Goal: Entertainment & Leisure: Browse casually

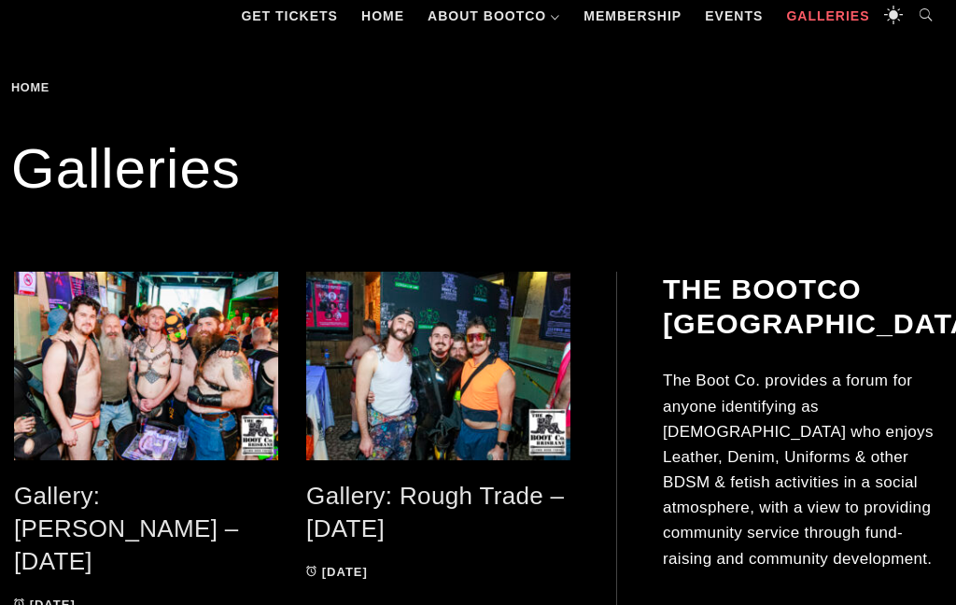
scroll to position [256, 0]
click at [139, 332] on span at bounding box center [146, 366] width 264 height 189
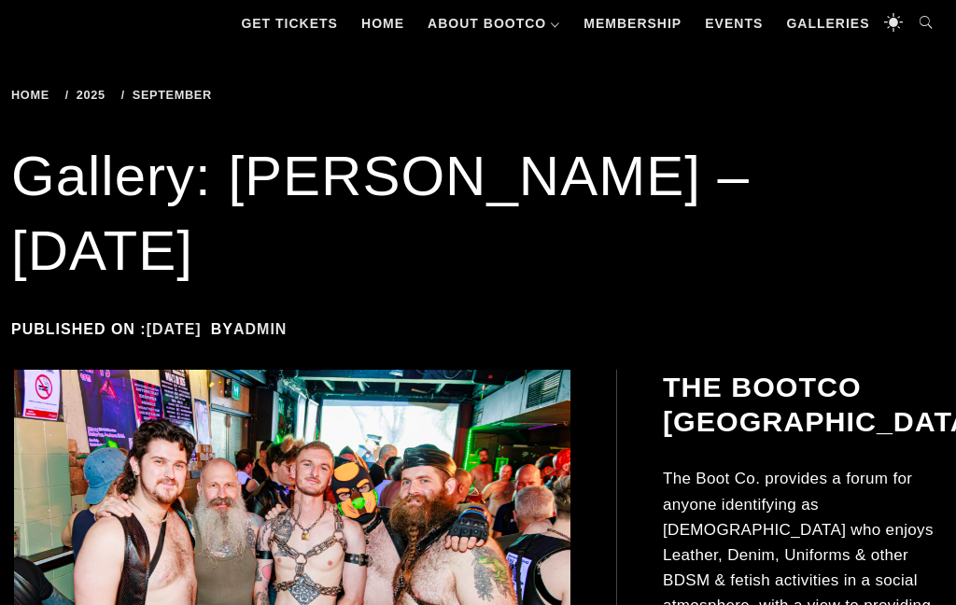
scroll to position [298, 0]
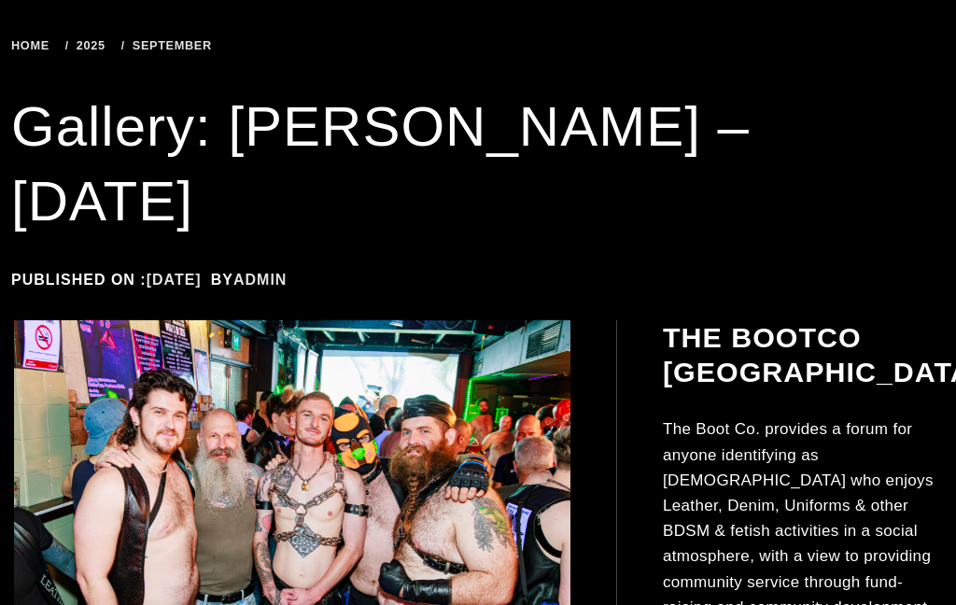
click at [110, 320] on img at bounding box center [292, 519] width 556 height 398
click at [192, 357] on img at bounding box center [292, 519] width 556 height 398
click at [117, 338] on img at bounding box center [292, 519] width 556 height 398
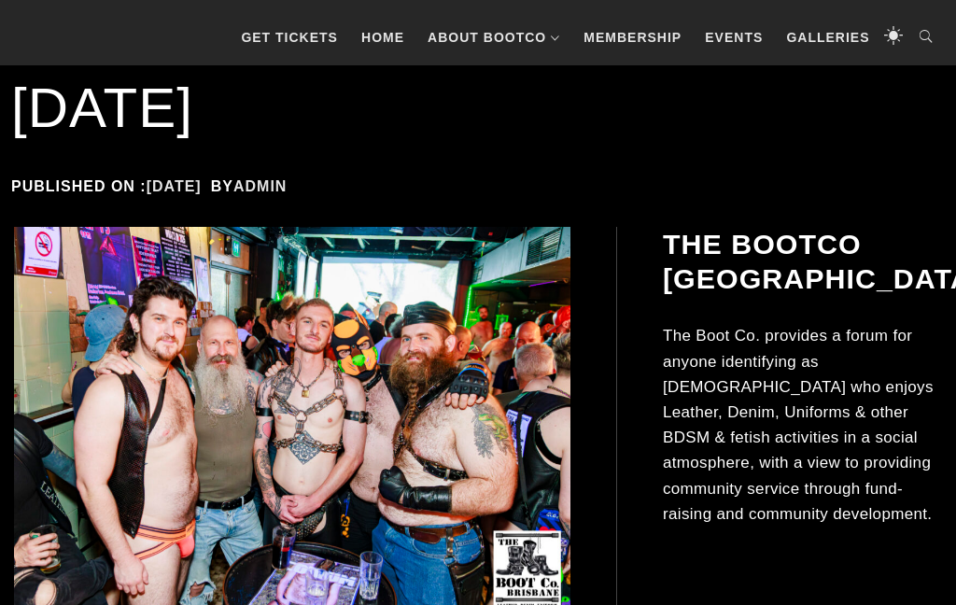
scroll to position [582, 0]
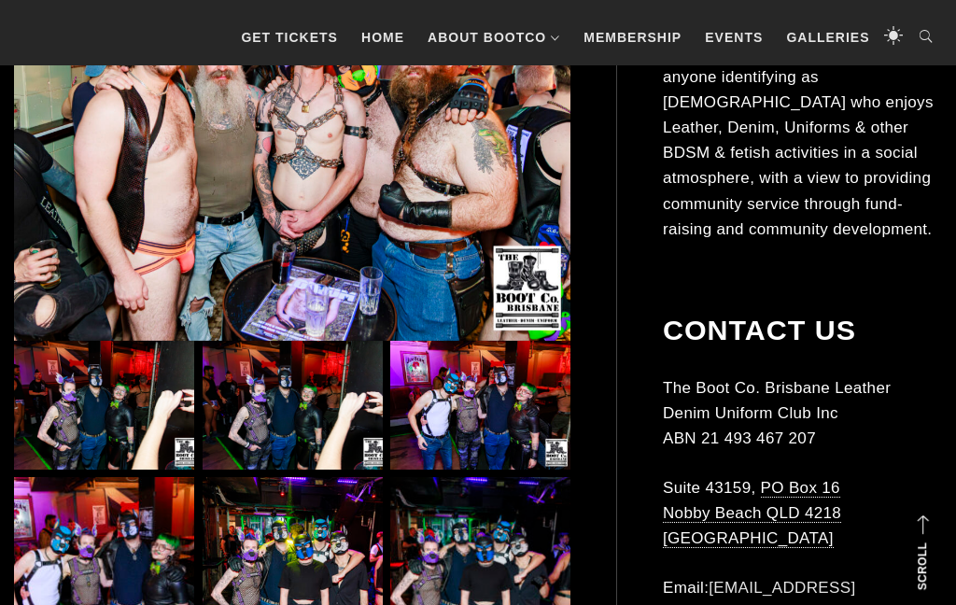
click at [88, 341] on img at bounding box center [104, 405] width 180 height 129
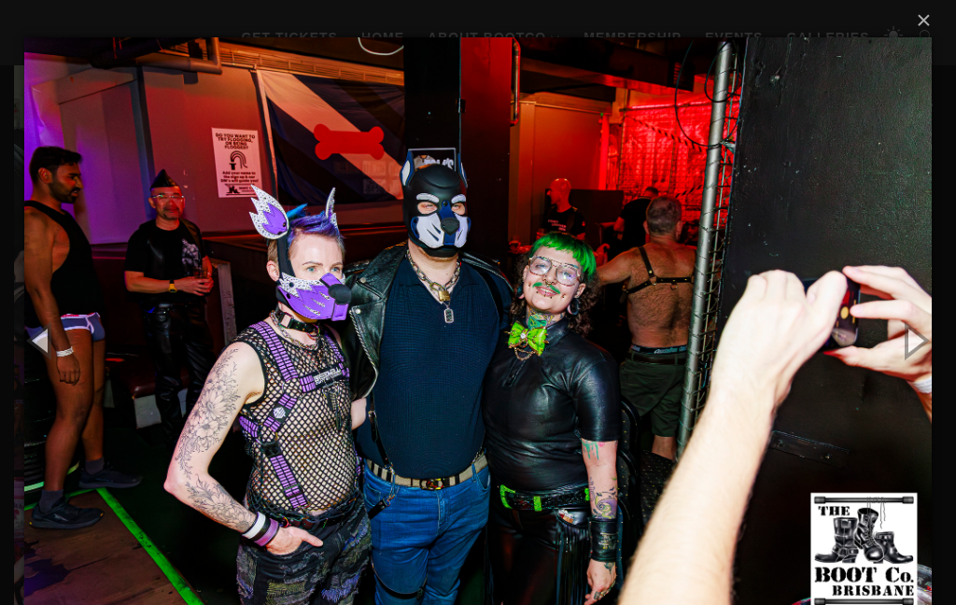
click at [918, 352] on button "button" at bounding box center [914, 339] width 84 height 103
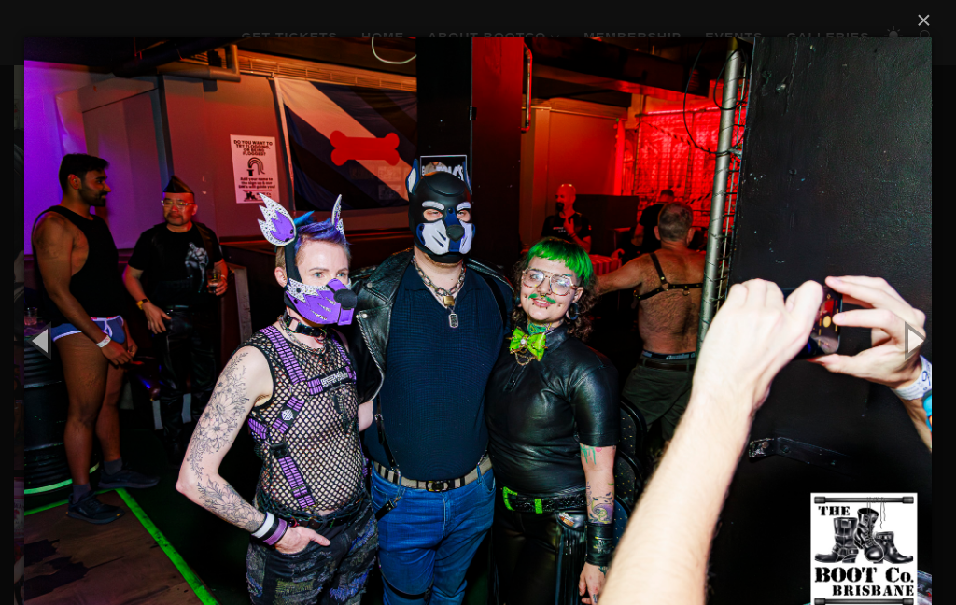
click at [912, 357] on button "button" at bounding box center [914, 339] width 84 height 103
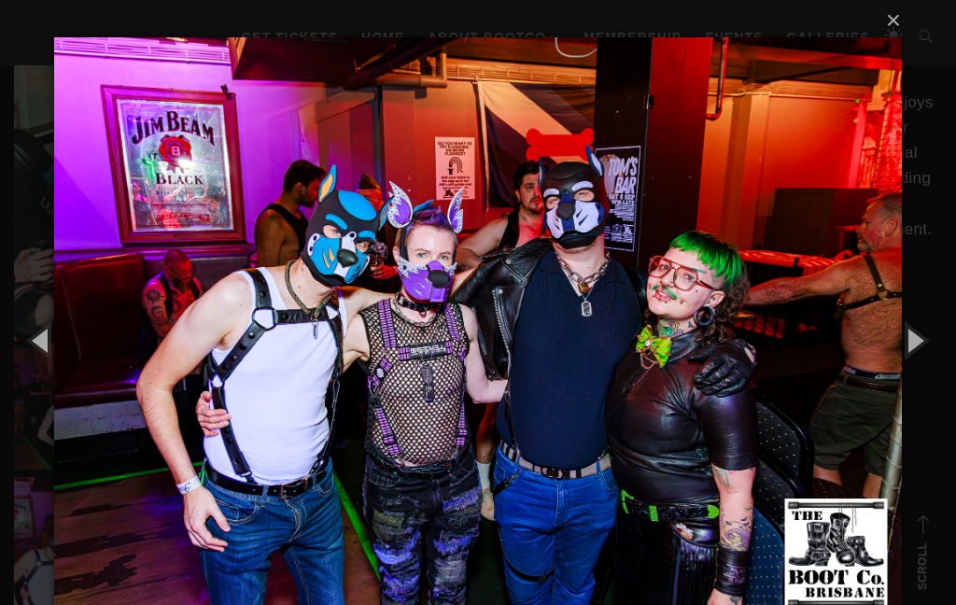
click at [923, 344] on button "button" at bounding box center [914, 339] width 84 height 103
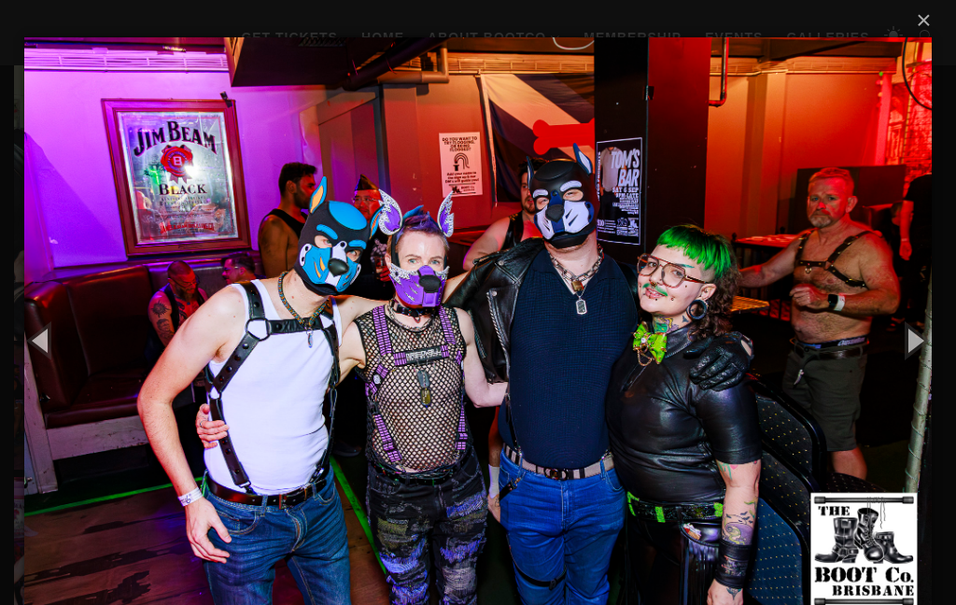
click at [905, 358] on button "button" at bounding box center [914, 339] width 84 height 103
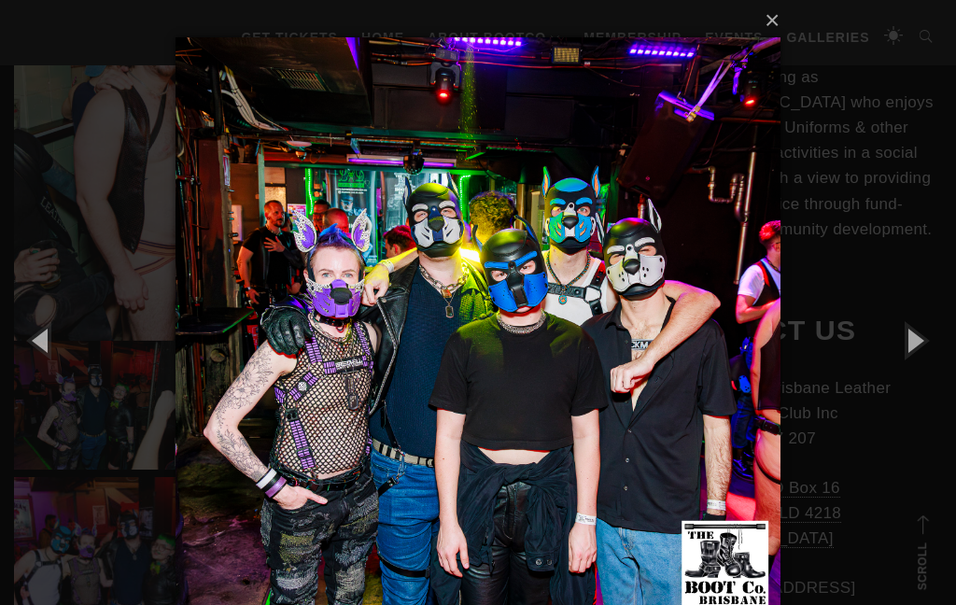
click at [919, 357] on button "button" at bounding box center [914, 339] width 84 height 103
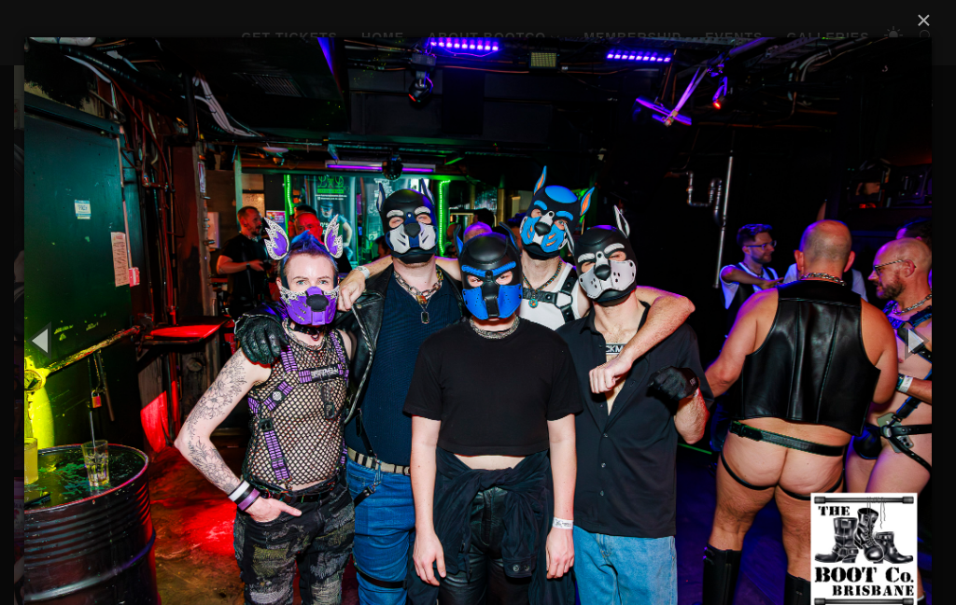
click at [928, 344] on button "button" at bounding box center [914, 339] width 84 height 103
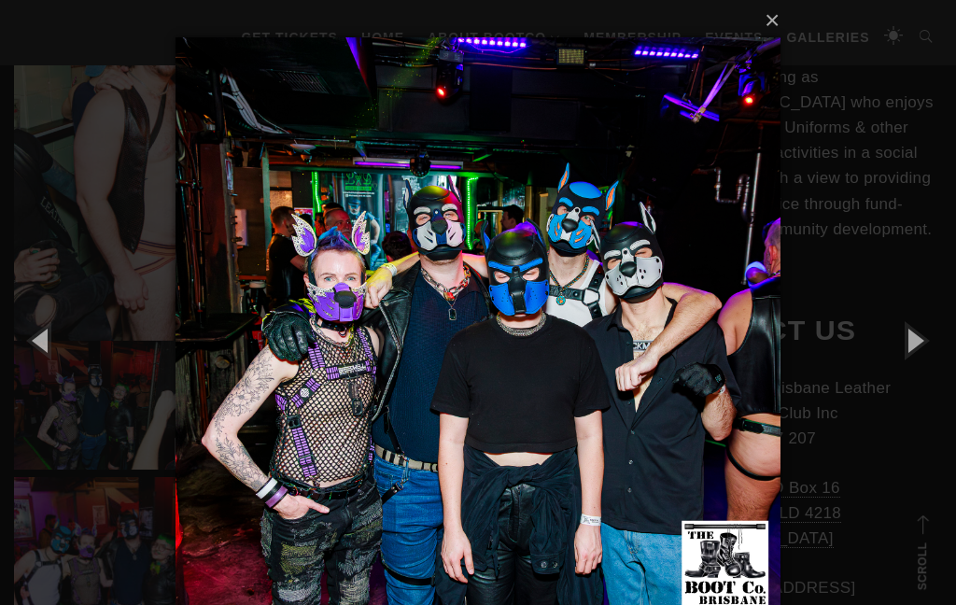
click at [916, 355] on button "button" at bounding box center [914, 339] width 84 height 103
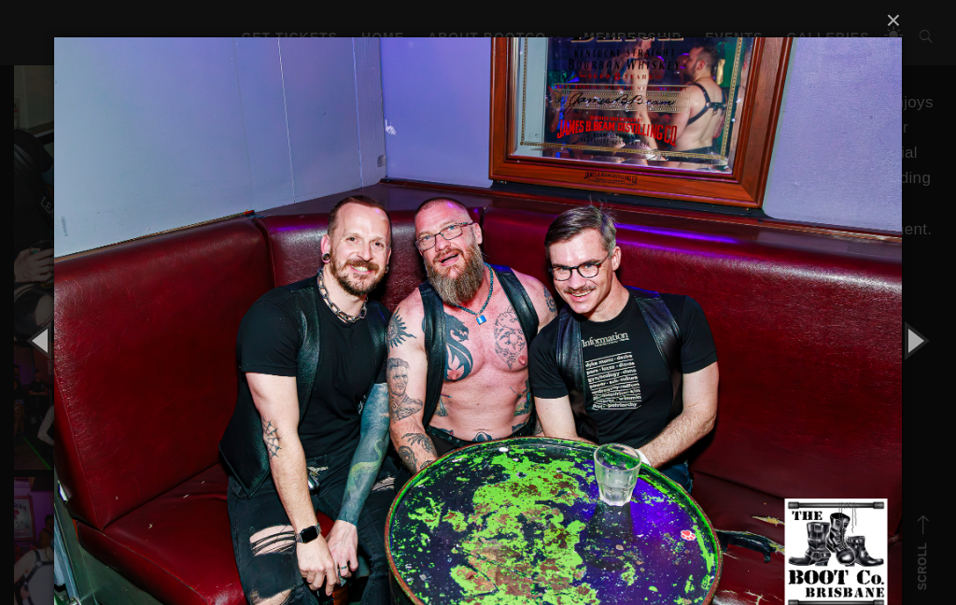
click at [925, 350] on button "button" at bounding box center [914, 339] width 84 height 103
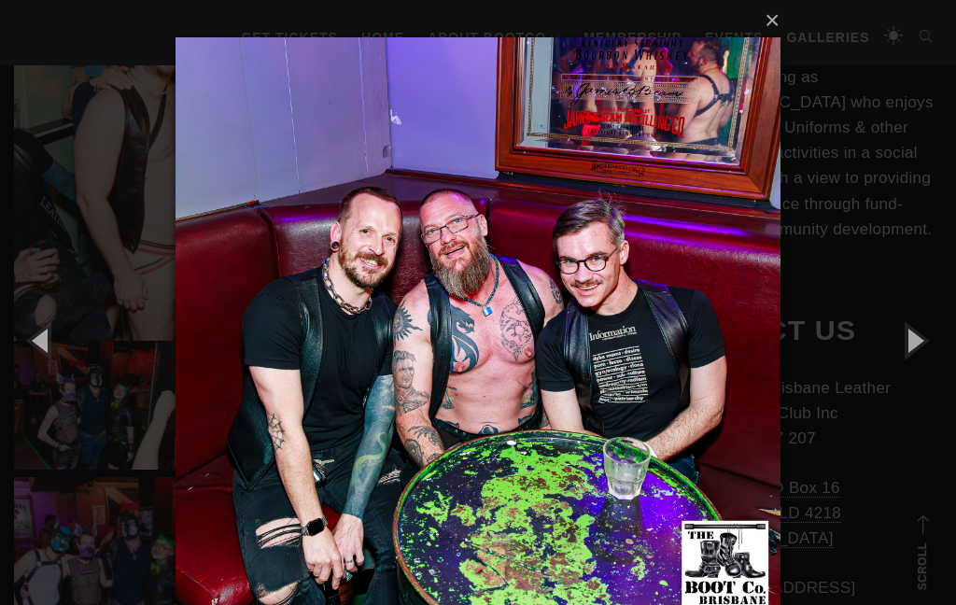
click at [920, 354] on button "button" at bounding box center [914, 339] width 84 height 103
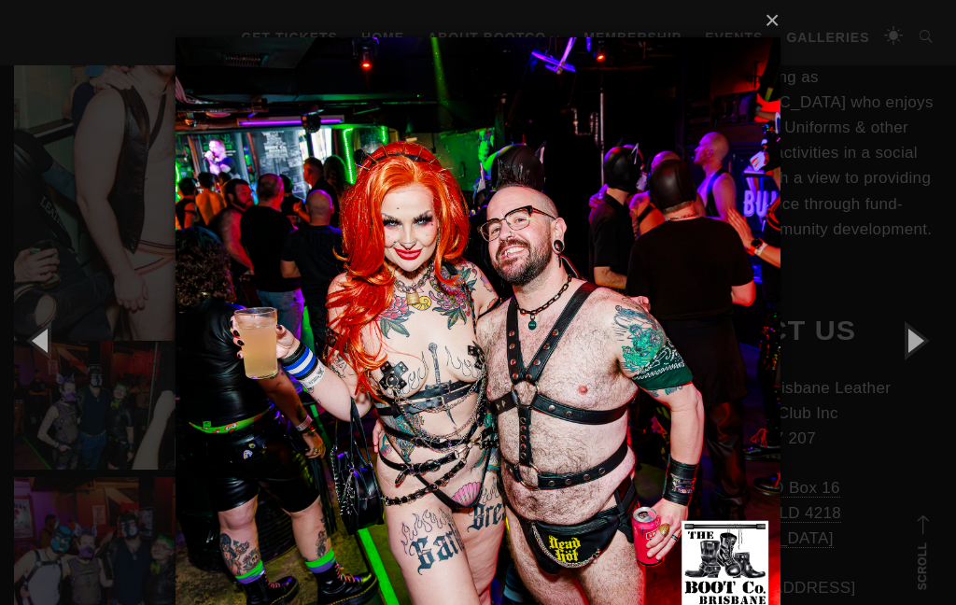
click at [929, 343] on button "button" at bounding box center [914, 339] width 84 height 103
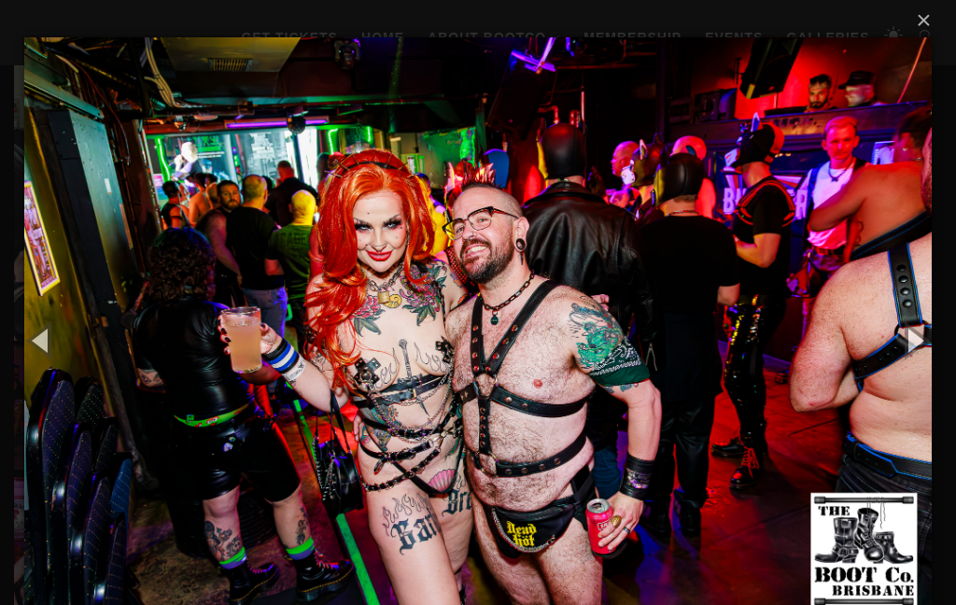
click at [924, 348] on button "button" at bounding box center [914, 339] width 84 height 103
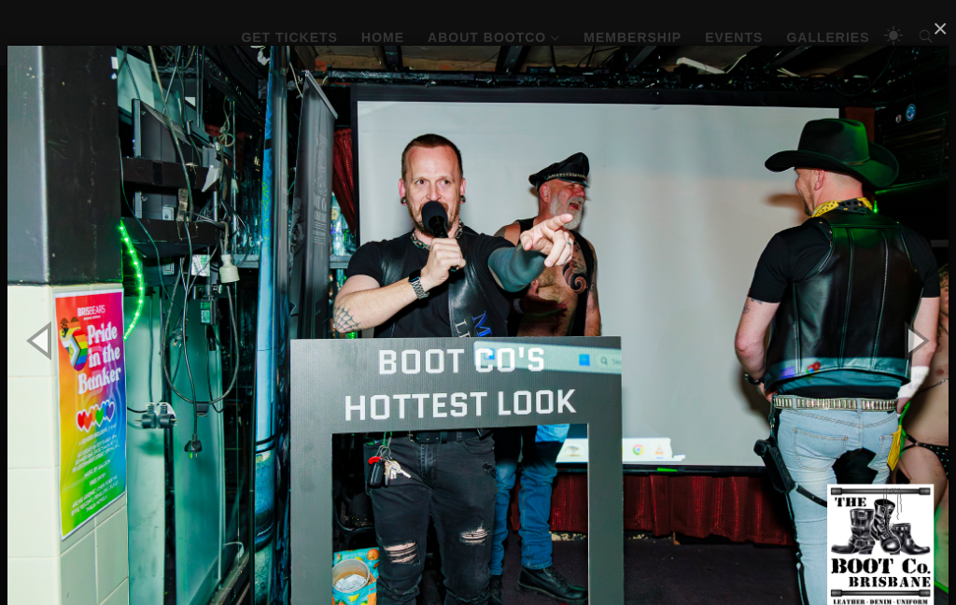
click at [917, 342] on button "button" at bounding box center [914, 339] width 84 height 103
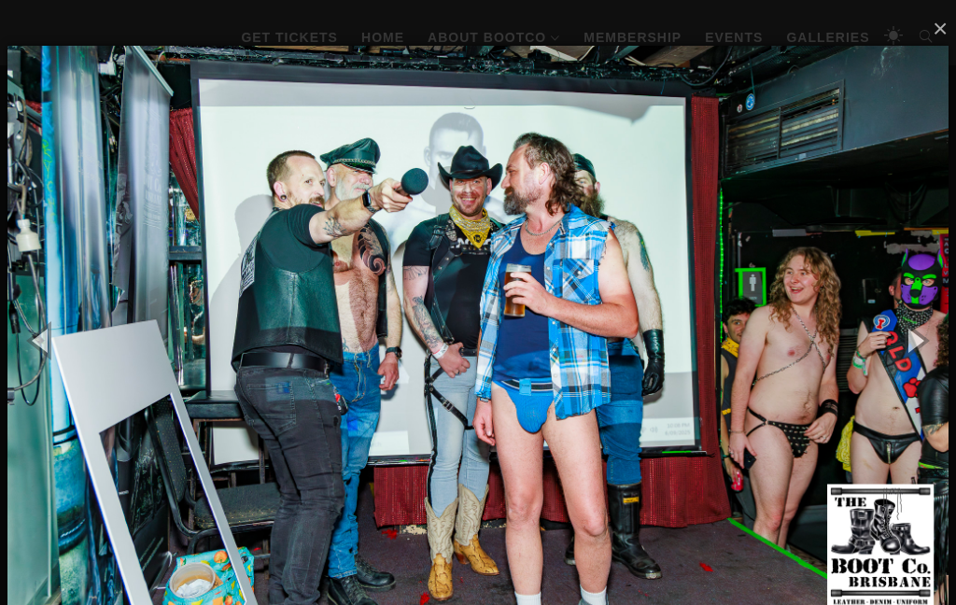
click at [911, 355] on button "button" at bounding box center [914, 339] width 84 height 103
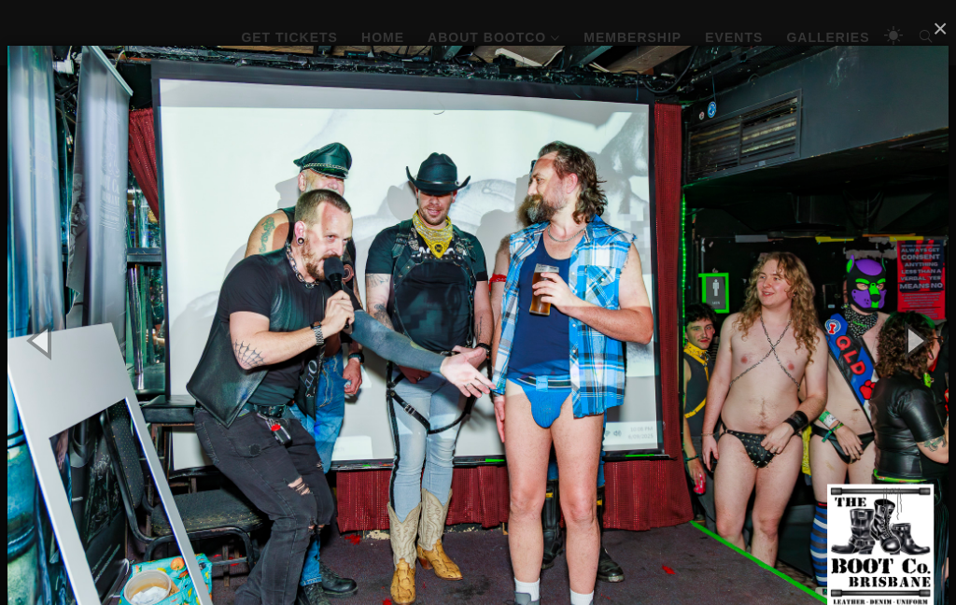
click at [909, 355] on button "button" at bounding box center [914, 339] width 84 height 103
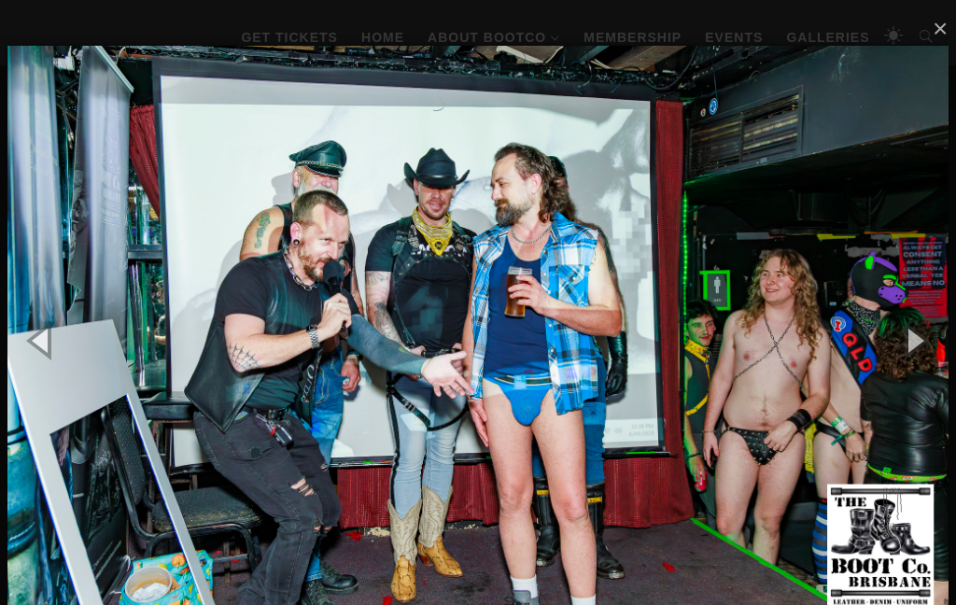
click at [914, 356] on button "button" at bounding box center [914, 339] width 84 height 103
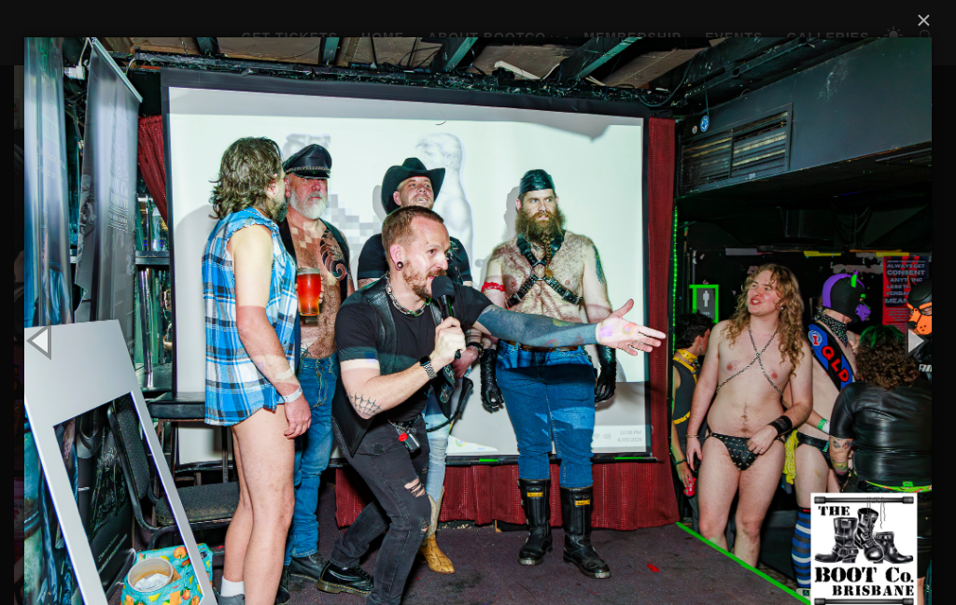
click at [916, 357] on button "button" at bounding box center [914, 339] width 84 height 103
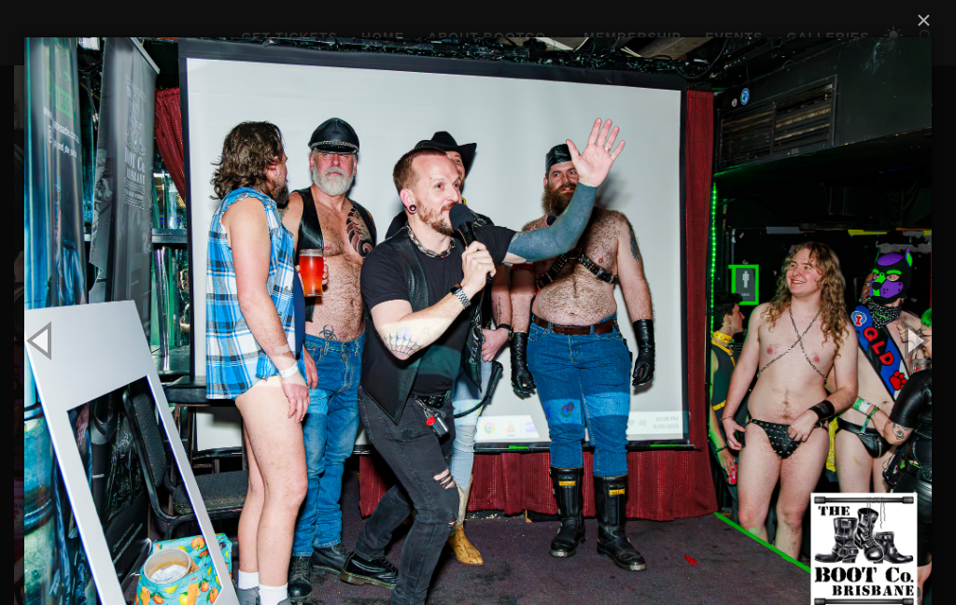
click at [908, 346] on button "button" at bounding box center [914, 339] width 84 height 103
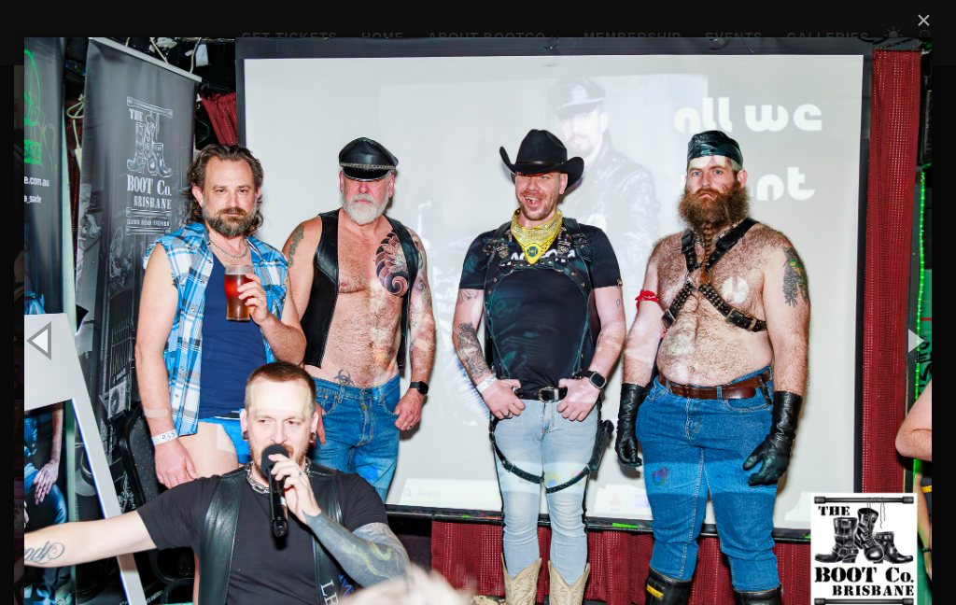
click at [916, 343] on button "button" at bounding box center [914, 339] width 84 height 103
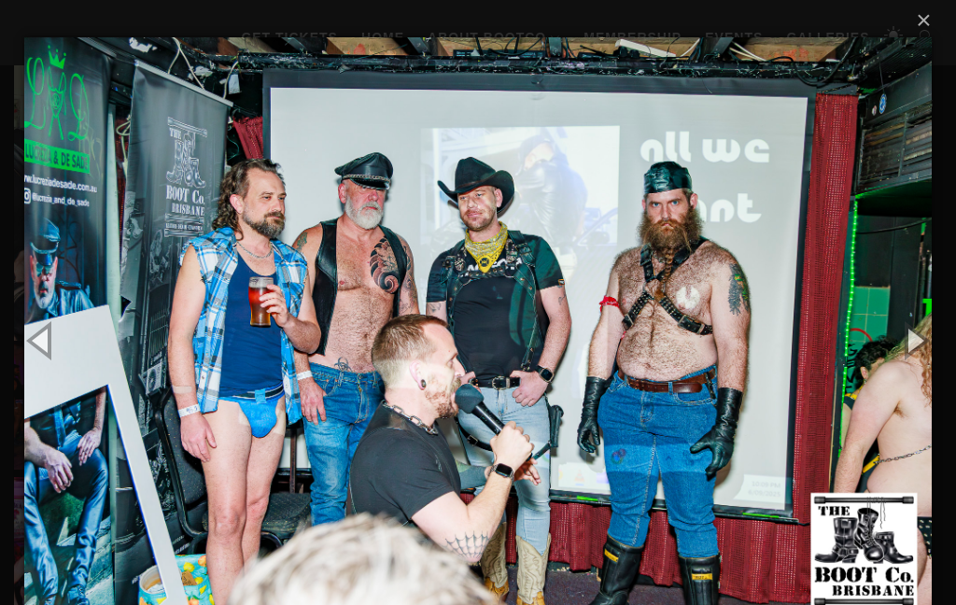
click at [925, 340] on button "button" at bounding box center [914, 339] width 84 height 103
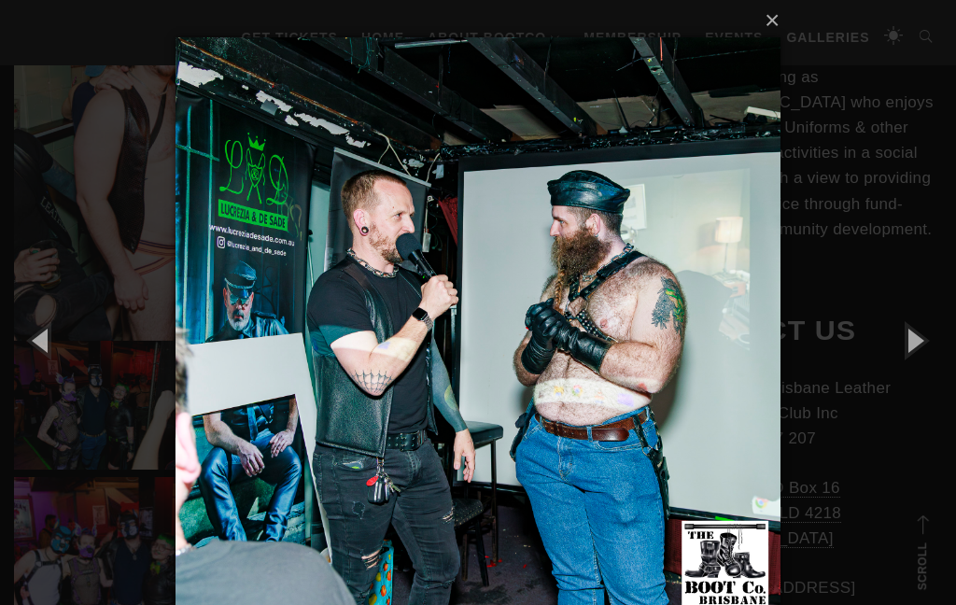
click at [907, 357] on button "button" at bounding box center [914, 339] width 84 height 103
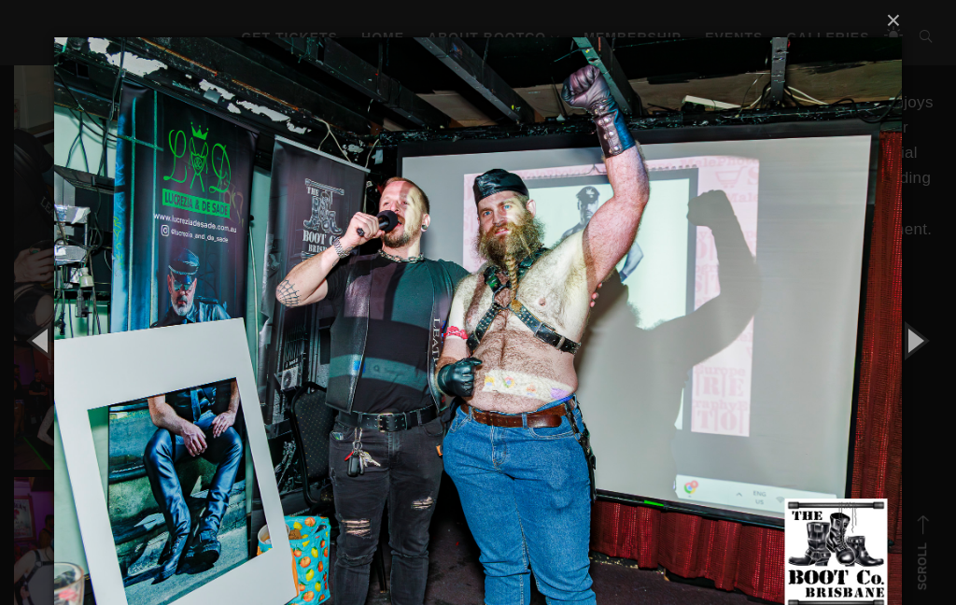
click at [910, 354] on button "button" at bounding box center [914, 339] width 84 height 103
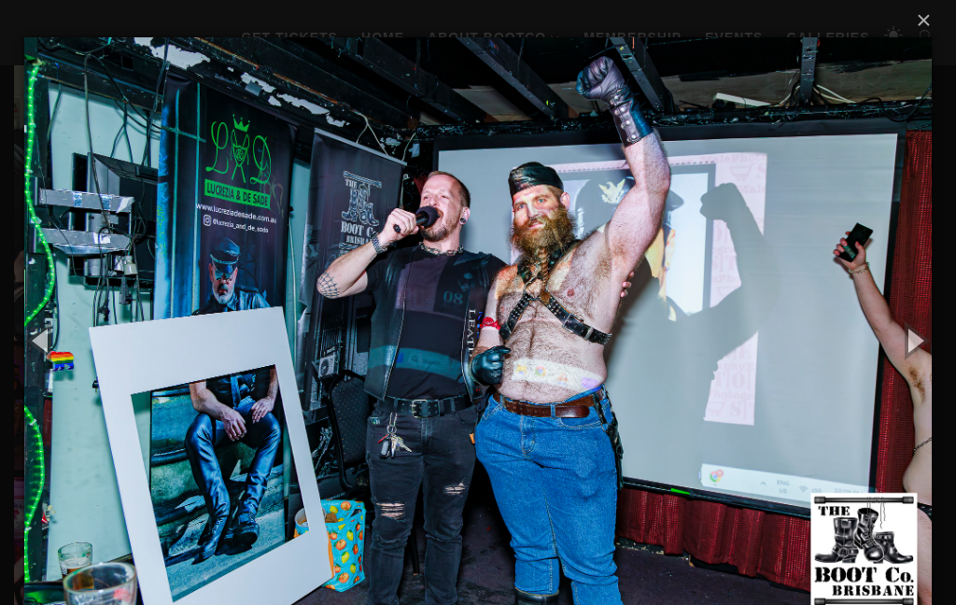
click at [917, 344] on button "button" at bounding box center [914, 339] width 84 height 103
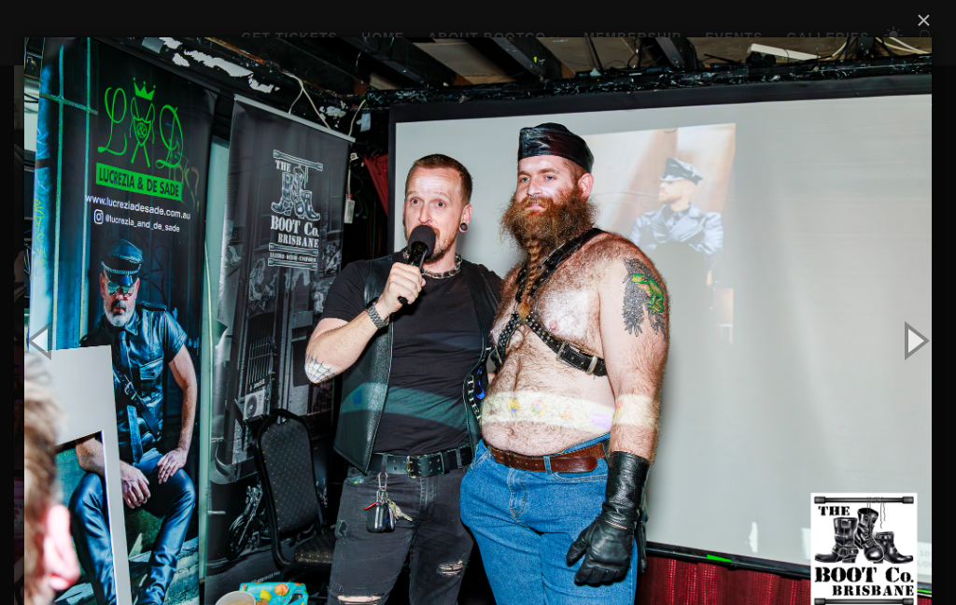
click at [917, 352] on button "button" at bounding box center [914, 339] width 84 height 103
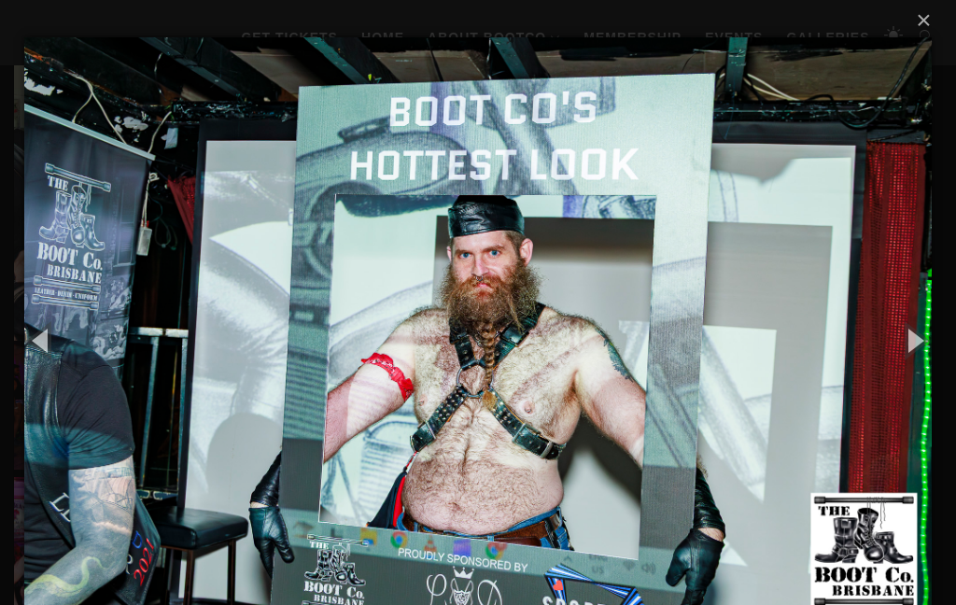
click at [914, 343] on button "button" at bounding box center [914, 339] width 84 height 103
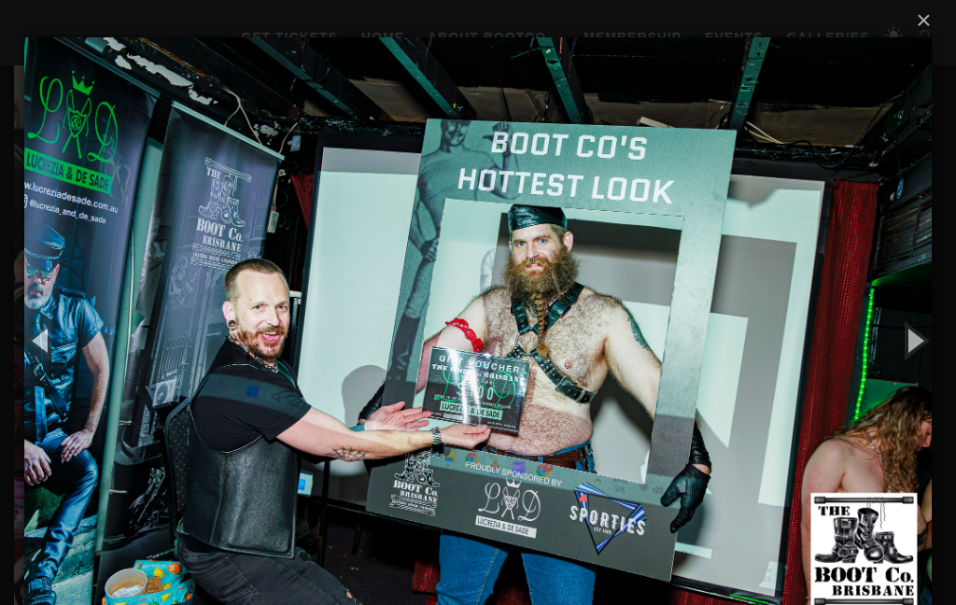
click at [922, 343] on button "button" at bounding box center [914, 339] width 84 height 103
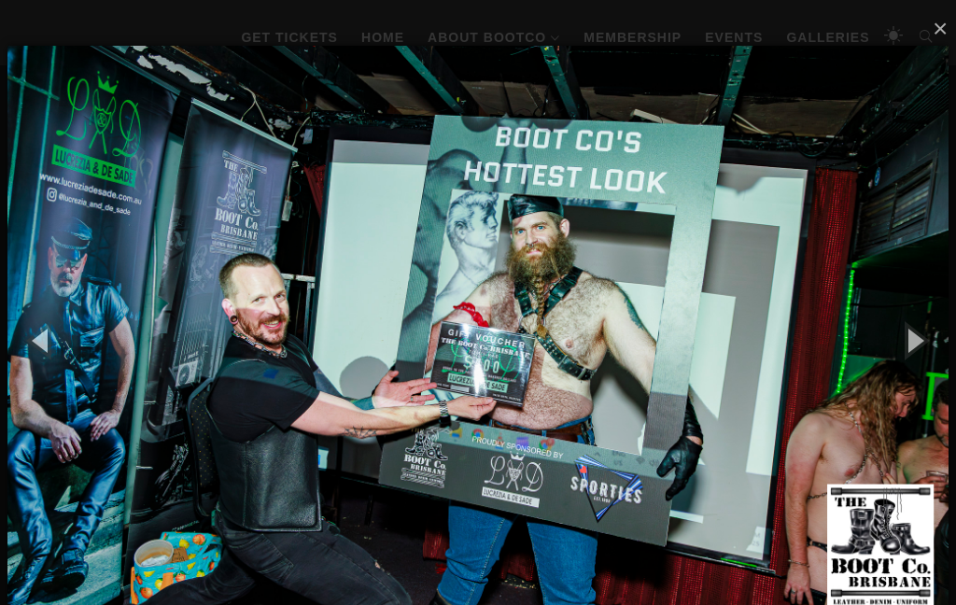
click at [919, 343] on button "button" at bounding box center [914, 339] width 84 height 103
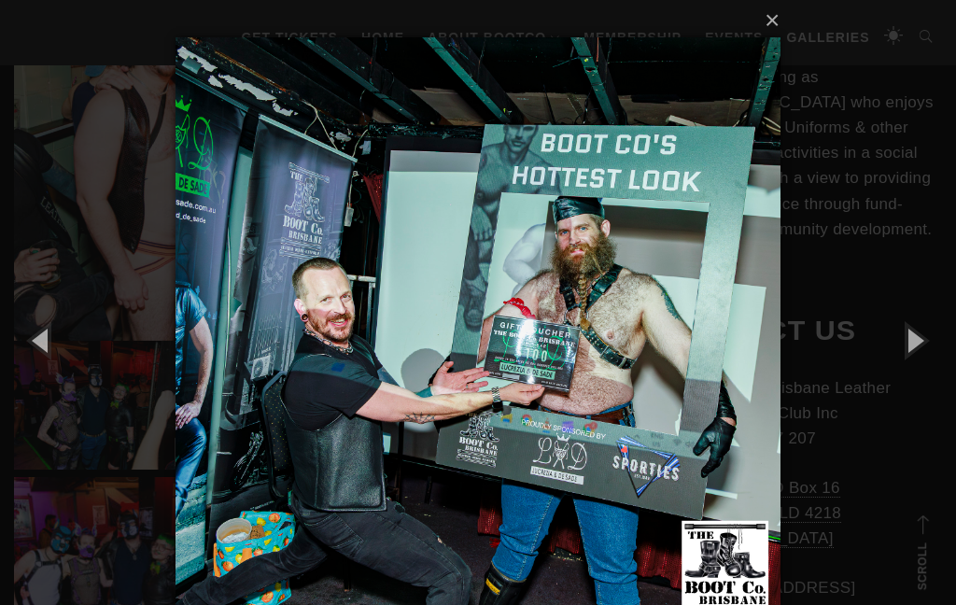
click at [923, 336] on button "button" at bounding box center [914, 339] width 84 height 103
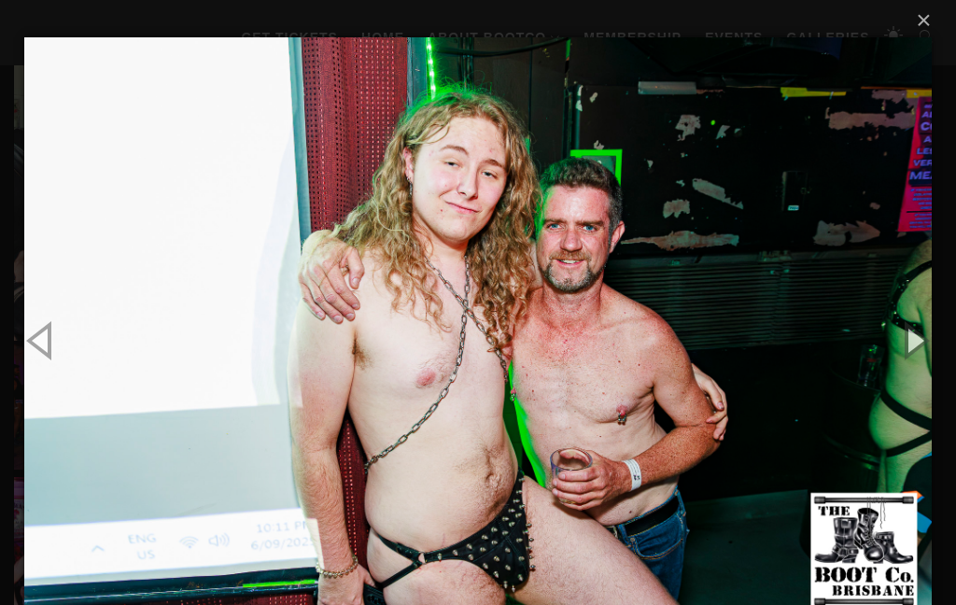
click at [911, 345] on button "button" at bounding box center [914, 339] width 84 height 103
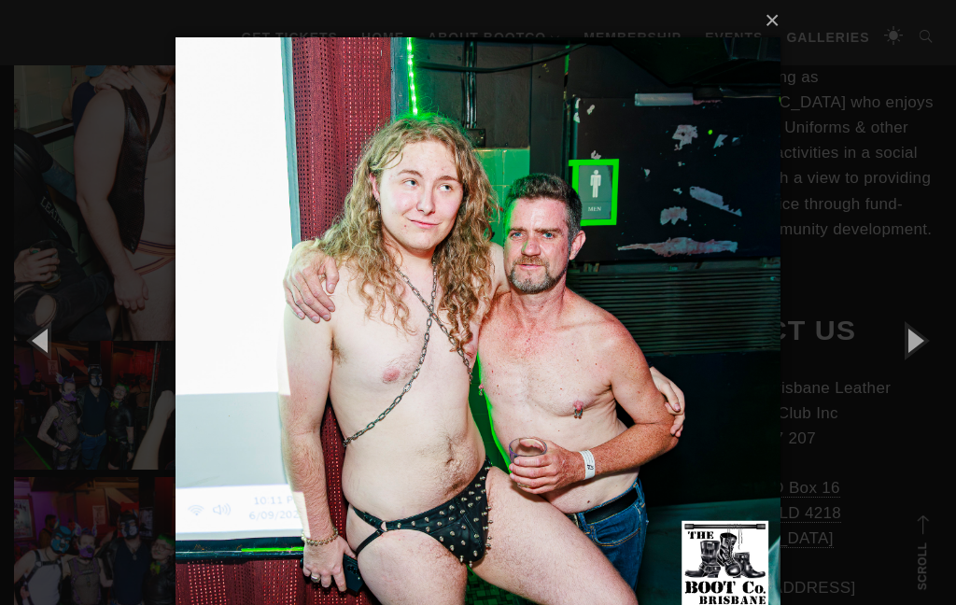
click at [902, 355] on button "button" at bounding box center [914, 339] width 84 height 103
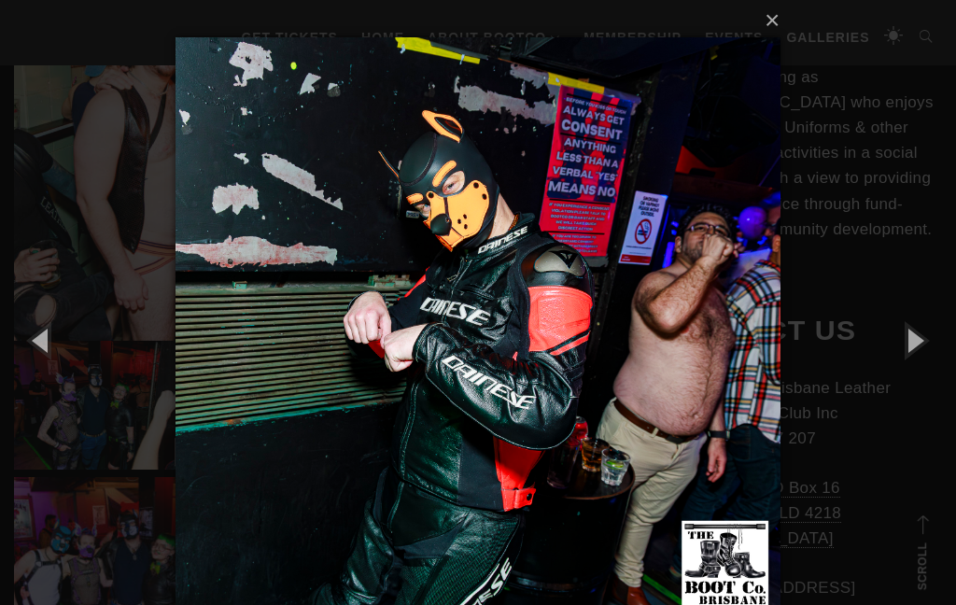
click at [907, 363] on button "button" at bounding box center [914, 339] width 84 height 103
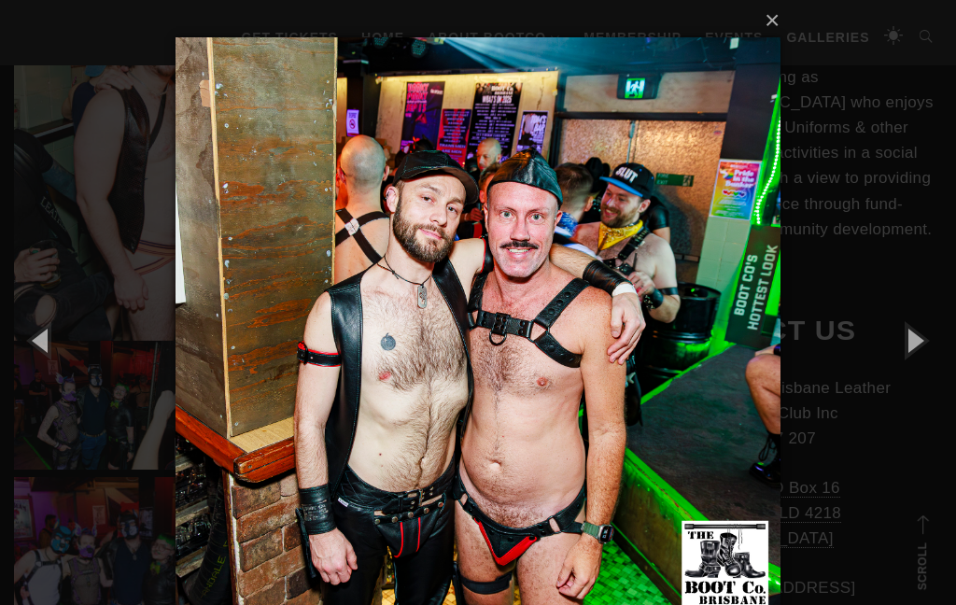
click at [922, 344] on button "button" at bounding box center [914, 339] width 84 height 103
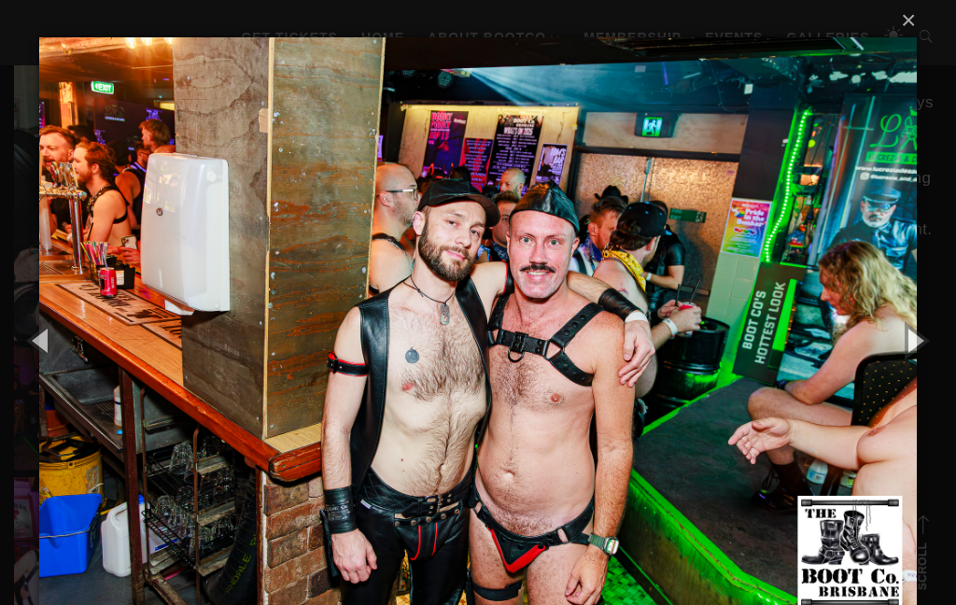
click at [921, 348] on button "button" at bounding box center [914, 339] width 84 height 103
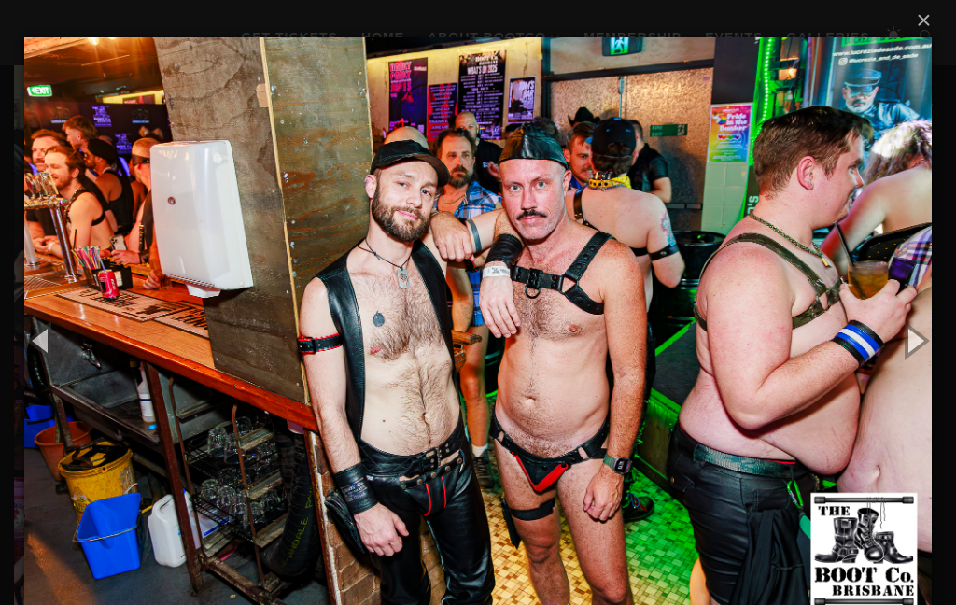
click at [928, 343] on button "button" at bounding box center [914, 339] width 84 height 103
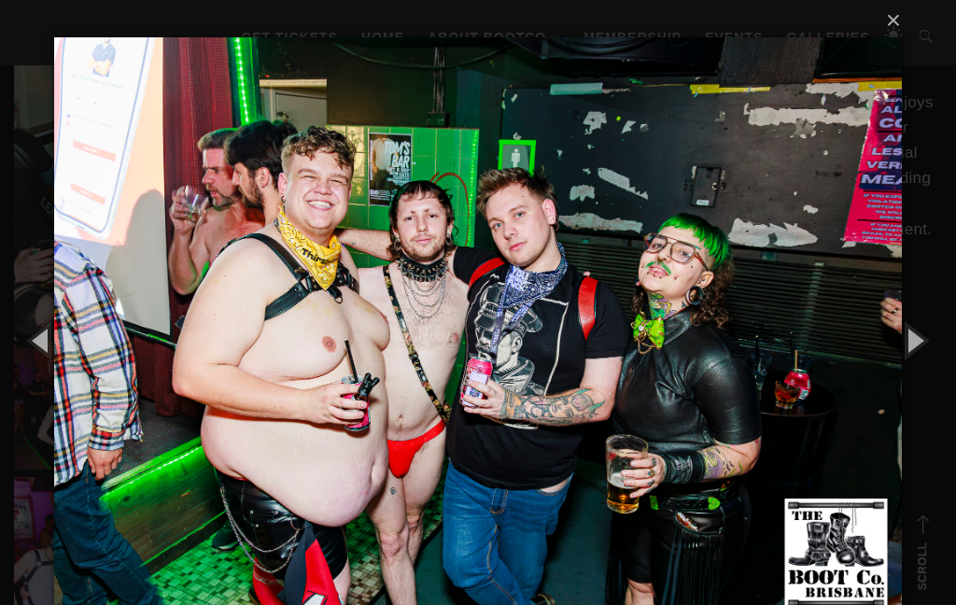
click at [908, 356] on button "button" at bounding box center [914, 339] width 84 height 103
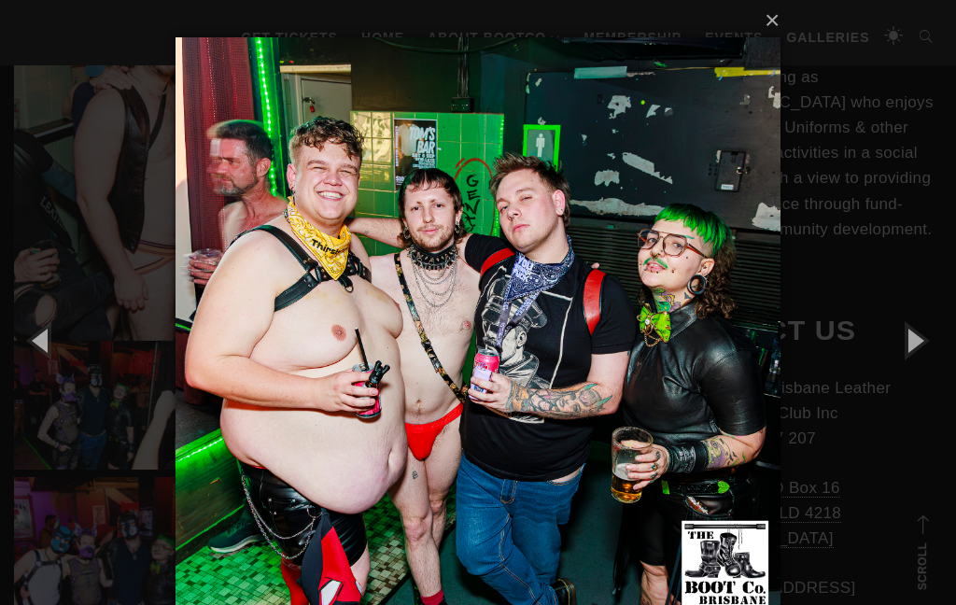
click at [920, 351] on button "button" at bounding box center [914, 339] width 84 height 103
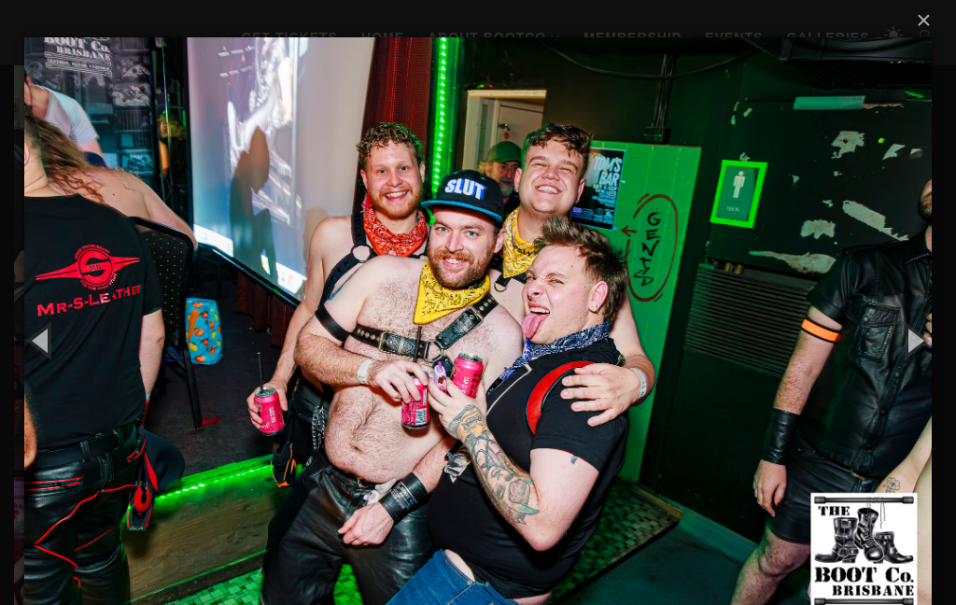
click at [909, 357] on button "button" at bounding box center [914, 339] width 84 height 103
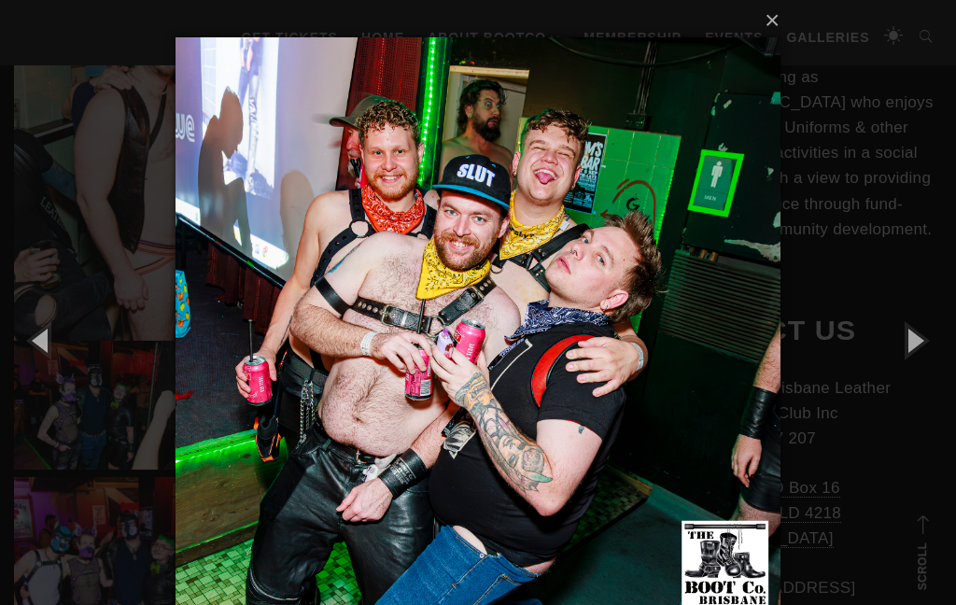
click at [931, 336] on button "button" at bounding box center [914, 339] width 84 height 103
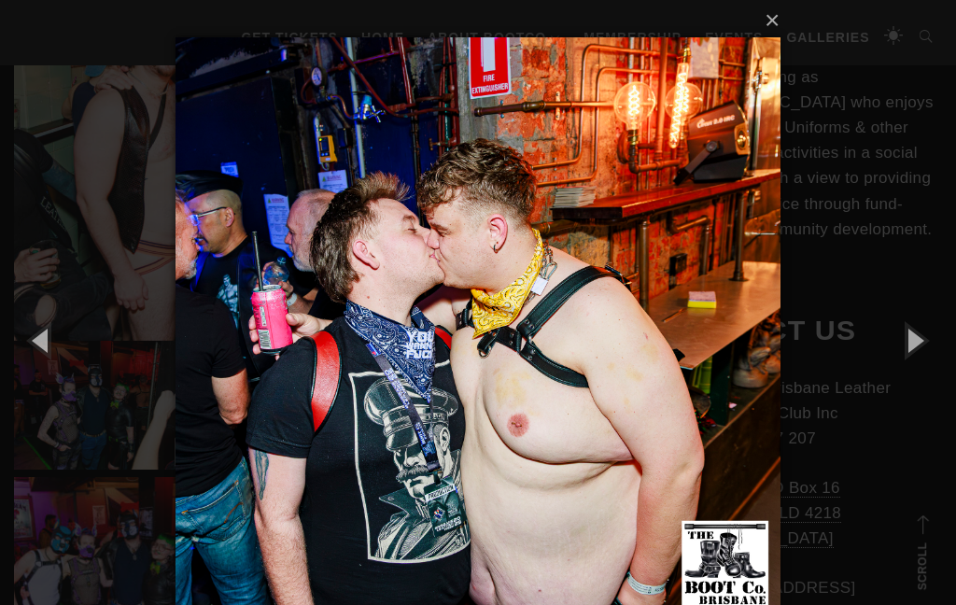
click at [916, 343] on button "button" at bounding box center [914, 339] width 84 height 103
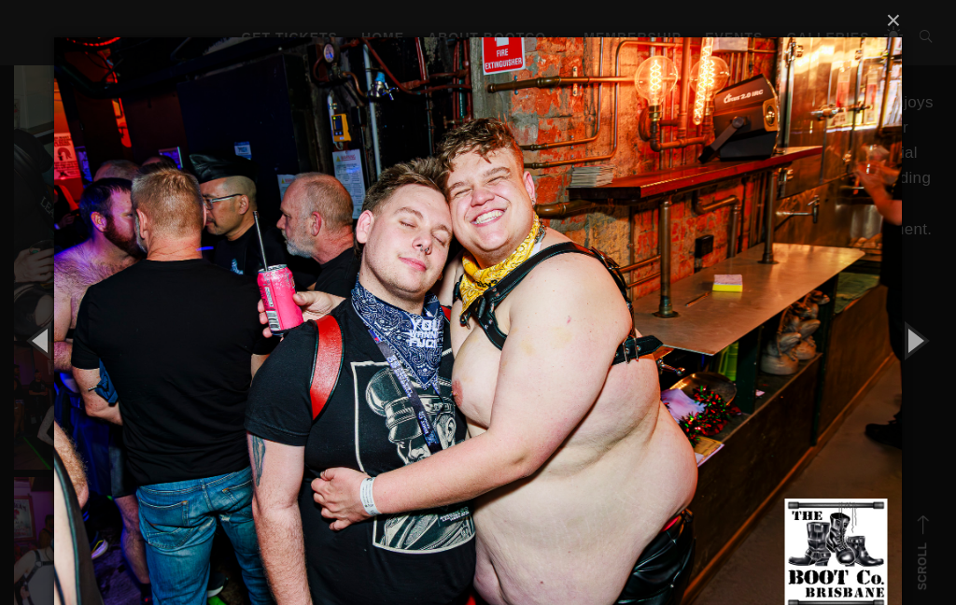
click at [926, 343] on button "button" at bounding box center [914, 339] width 84 height 103
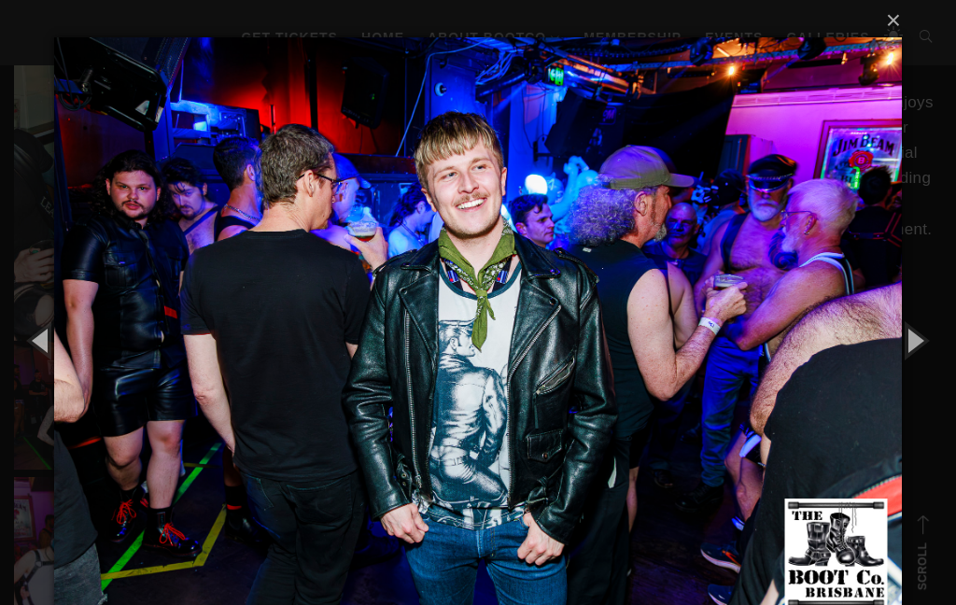
click at [919, 342] on button "button" at bounding box center [914, 339] width 84 height 103
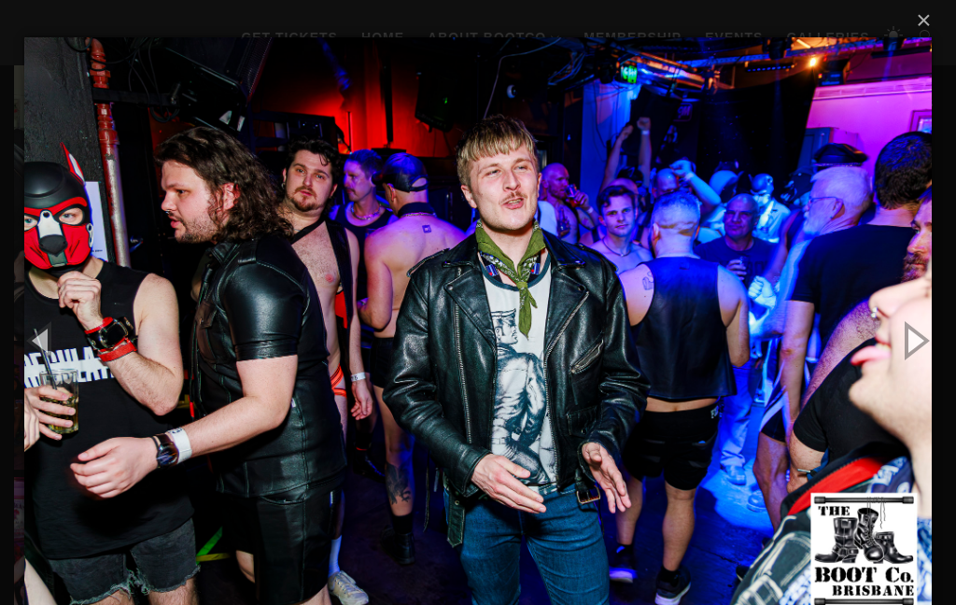
click at [899, 345] on button "button" at bounding box center [914, 339] width 84 height 103
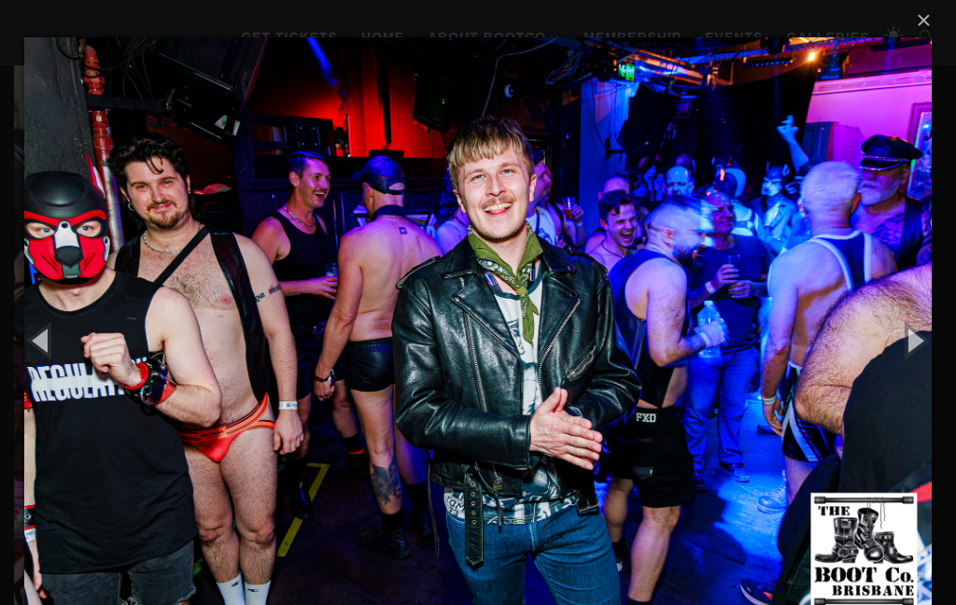
click at [913, 341] on button "button" at bounding box center [914, 339] width 84 height 103
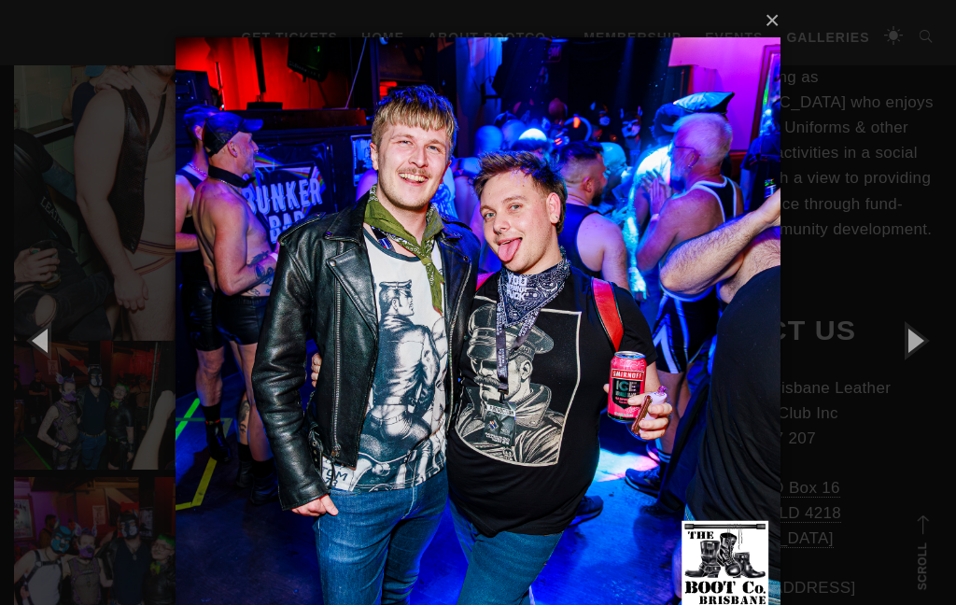
click at [917, 345] on button "button" at bounding box center [914, 339] width 84 height 103
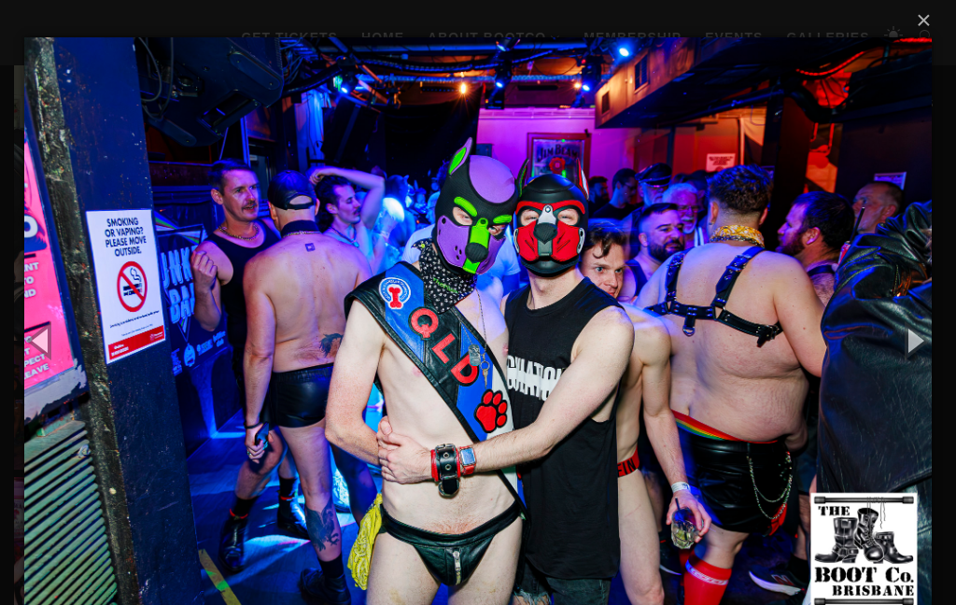
click at [918, 342] on button "button" at bounding box center [914, 339] width 84 height 103
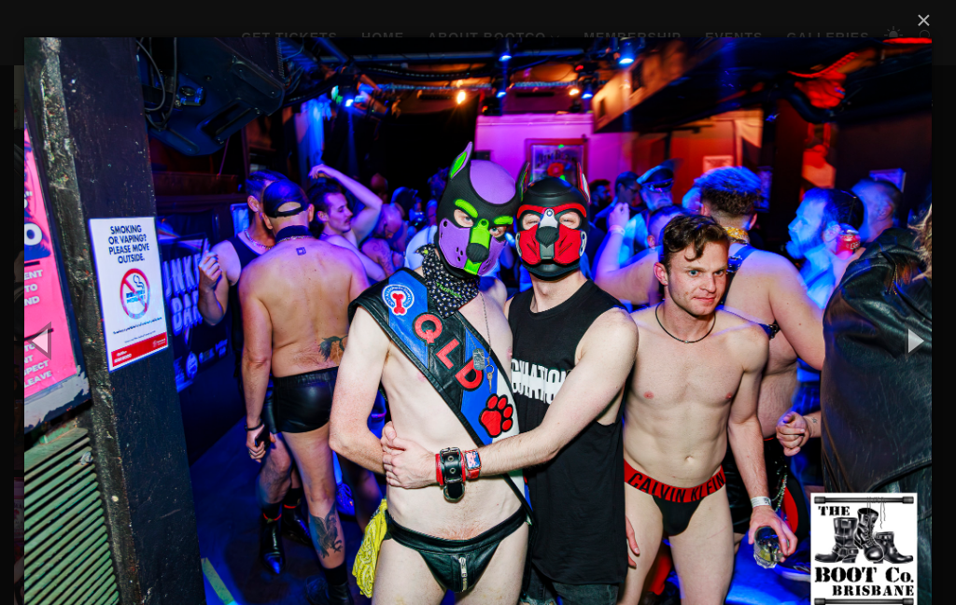
click at [914, 339] on button "button" at bounding box center [914, 339] width 84 height 103
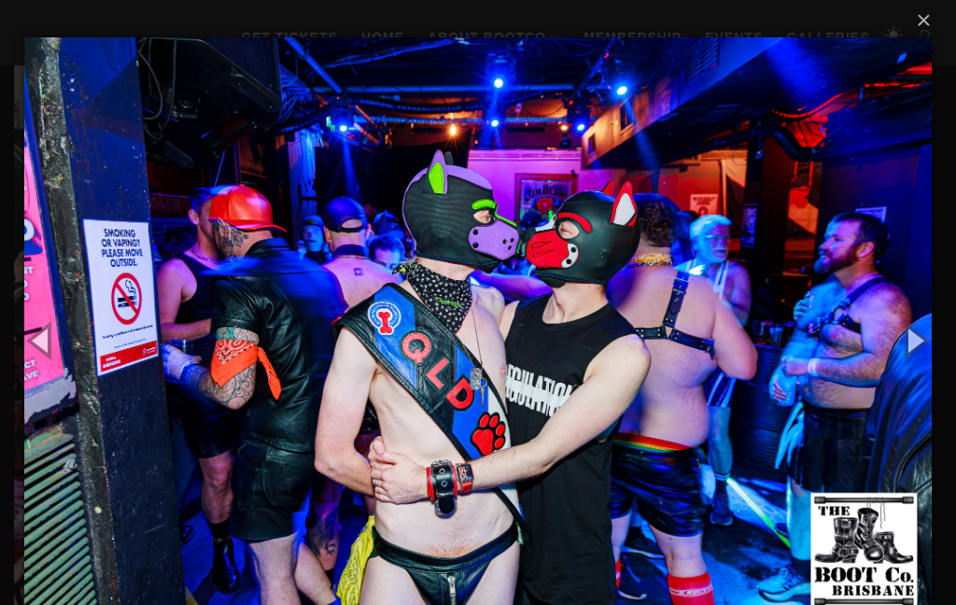
click at [907, 344] on button "button" at bounding box center [914, 339] width 84 height 103
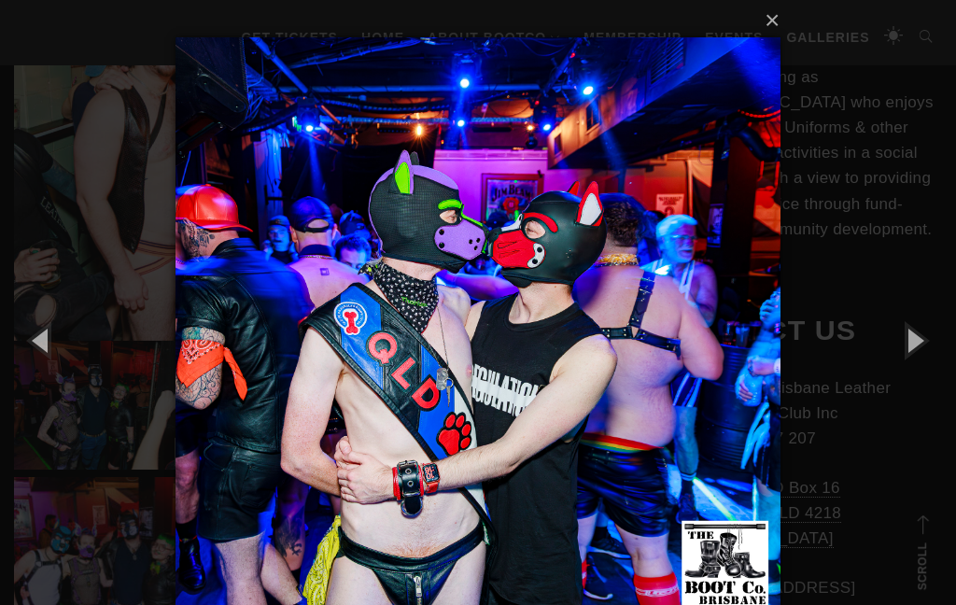
click at [916, 342] on button "button" at bounding box center [914, 339] width 84 height 103
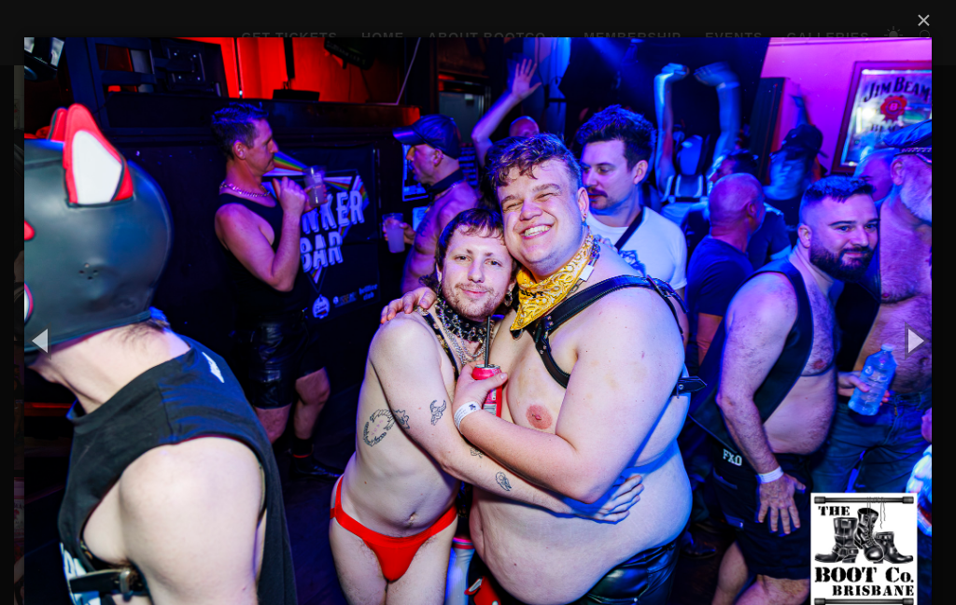
click at [918, 350] on button "button" at bounding box center [914, 339] width 84 height 103
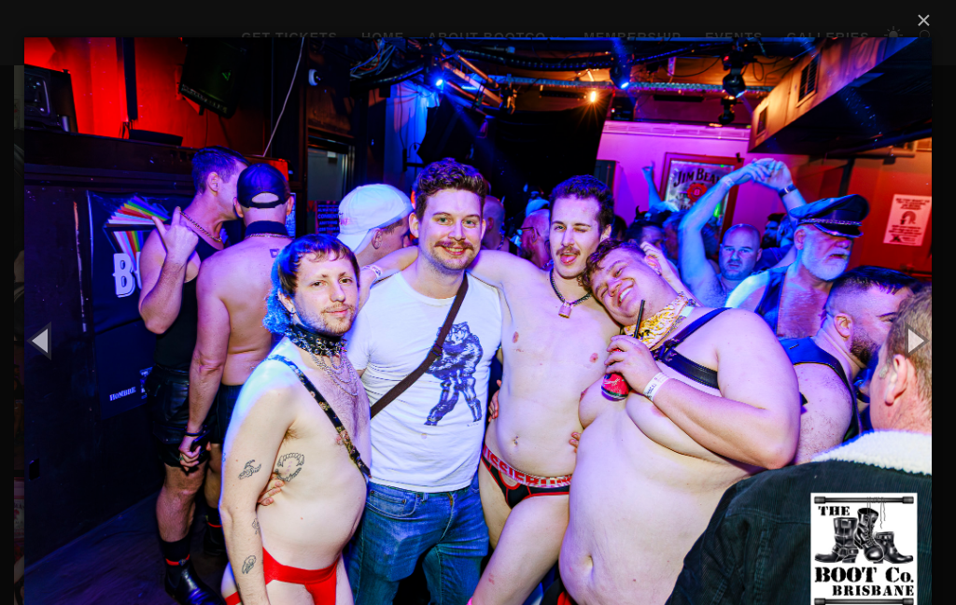
click at [917, 346] on button "button" at bounding box center [914, 339] width 84 height 103
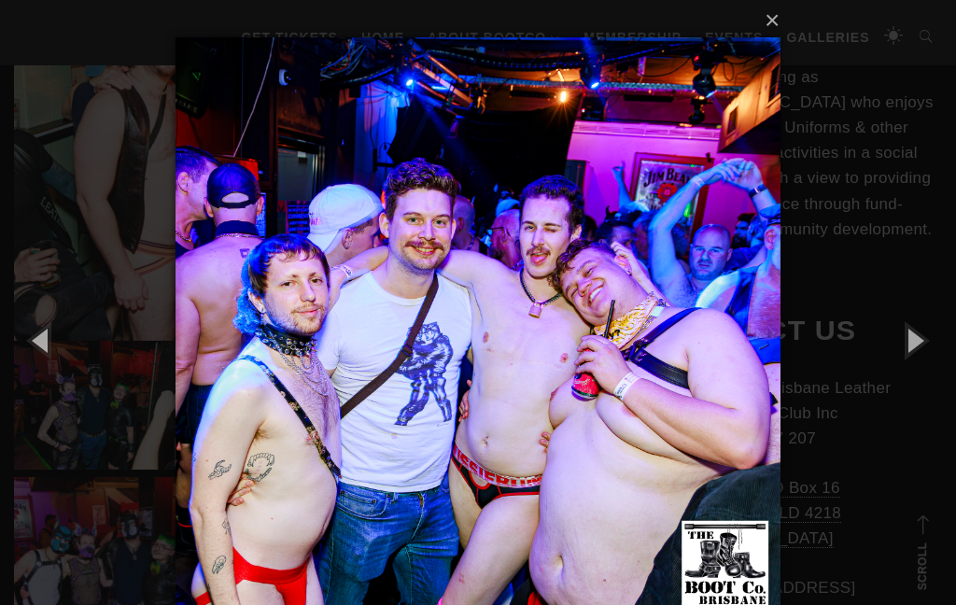
click at [929, 338] on button "button" at bounding box center [914, 339] width 84 height 103
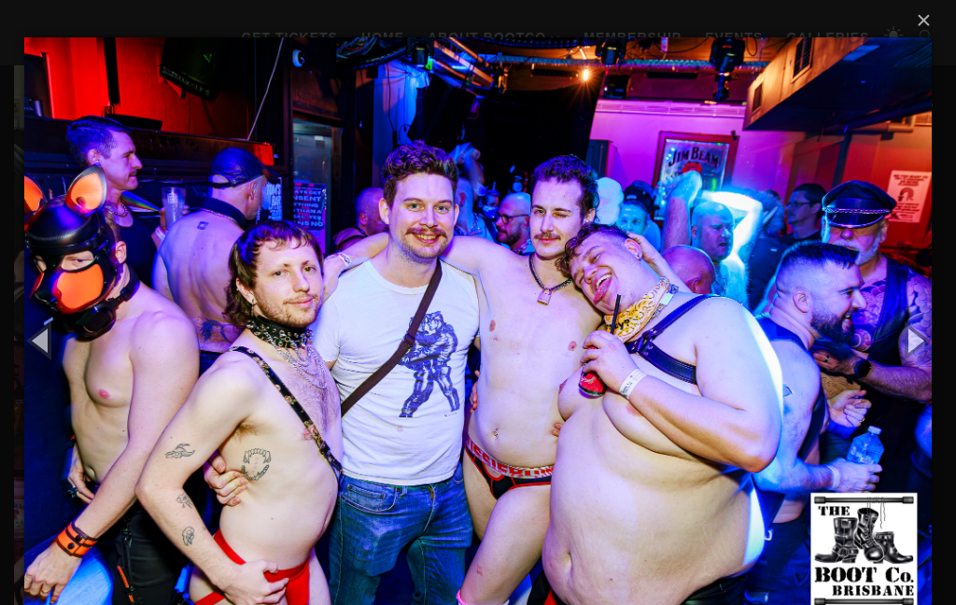
click at [926, 330] on button "button" at bounding box center [914, 339] width 84 height 103
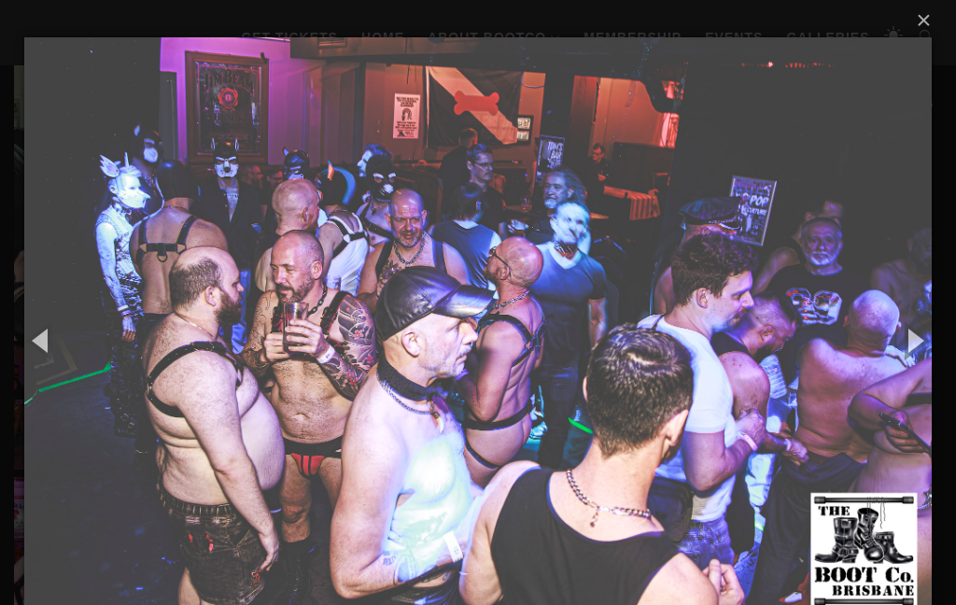
click at [914, 343] on button "button" at bounding box center [914, 339] width 84 height 103
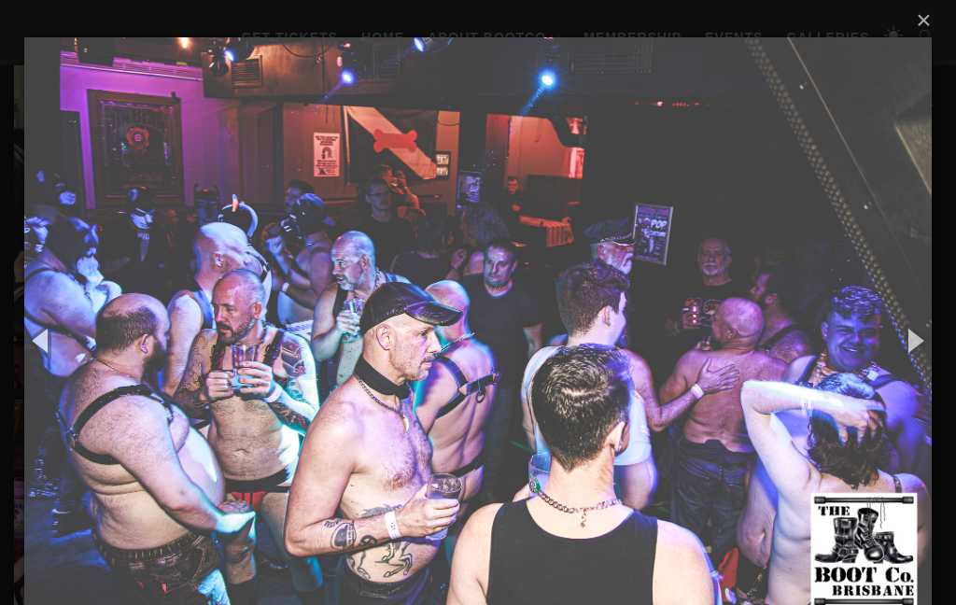
click at [922, 356] on button "button" at bounding box center [914, 339] width 84 height 103
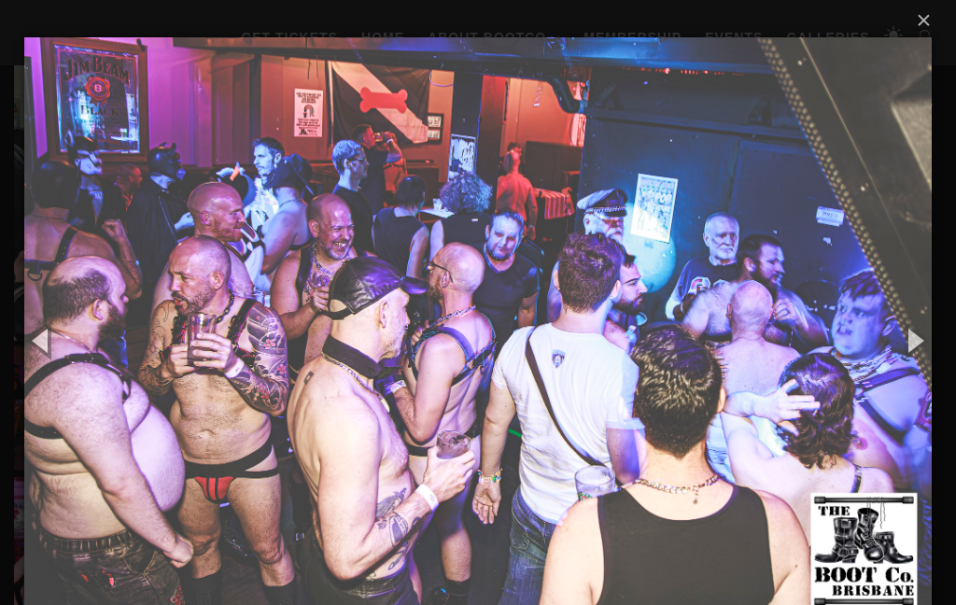
click at [909, 363] on button "button" at bounding box center [914, 339] width 84 height 103
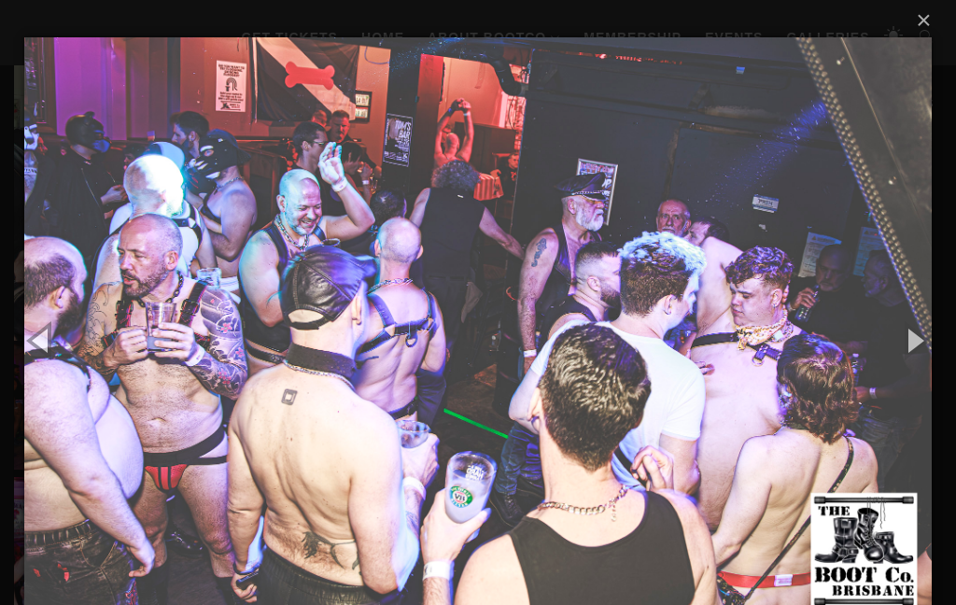
click at [918, 355] on button "button" at bounding box center [914, 339] width 84 height 103
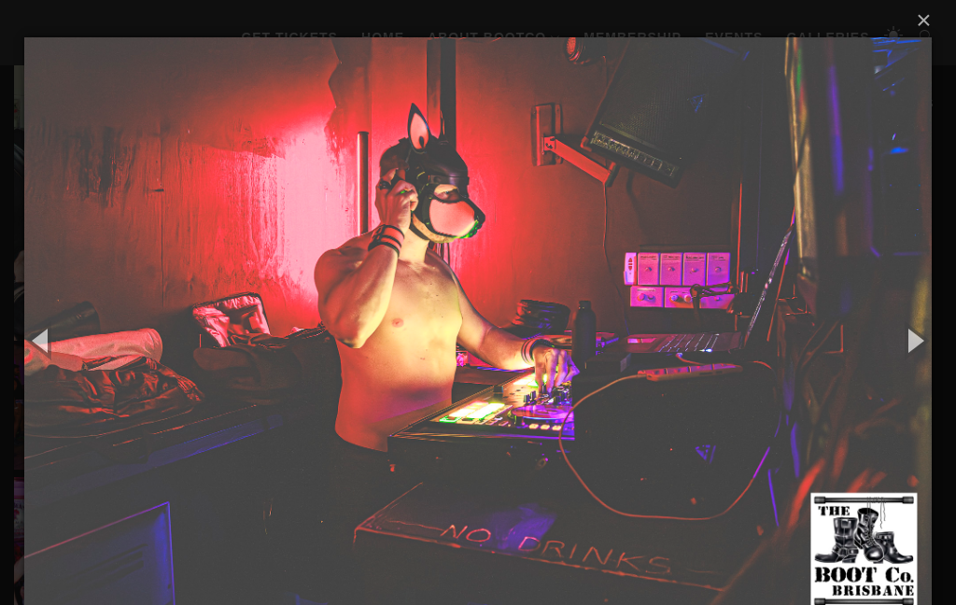
click at [904, 356] on button "button" at bounding box center [914, 339] width 84 height 103
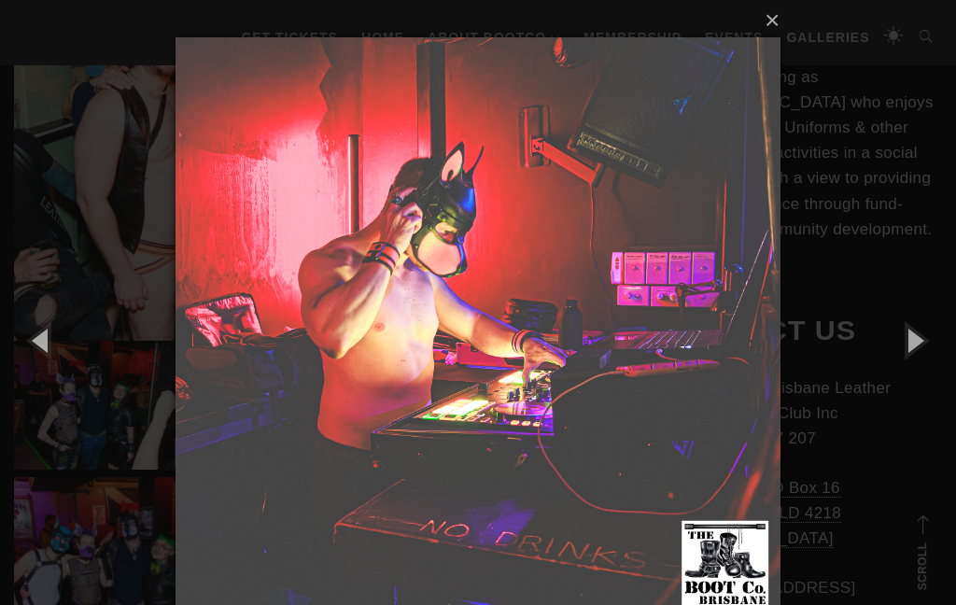
click at [914, 368] on button "button" at bounding box center [914, 339] width 84 height 103
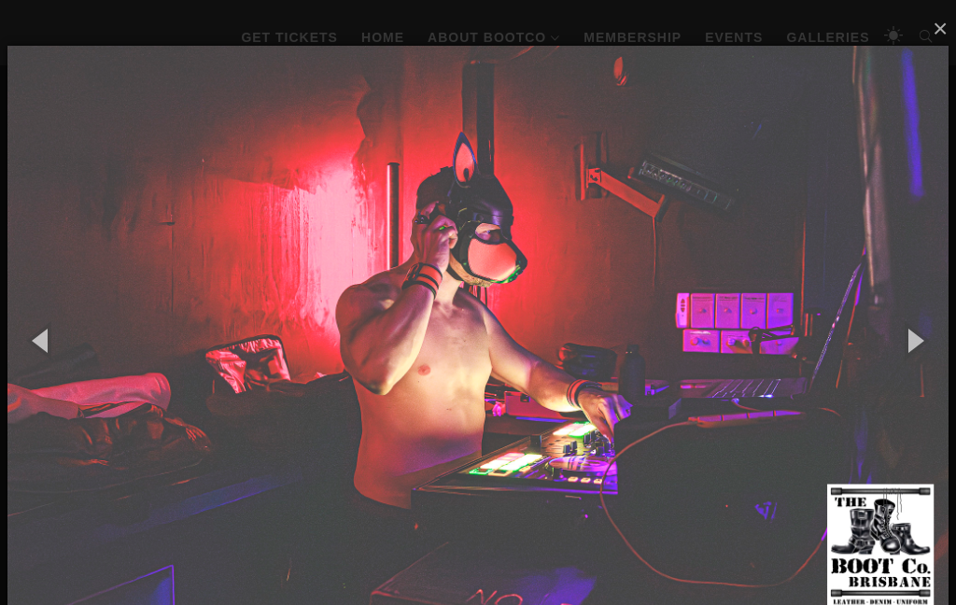
click at [907, 357] on button "button" at bounding box center [914, 339] width 84 height 103
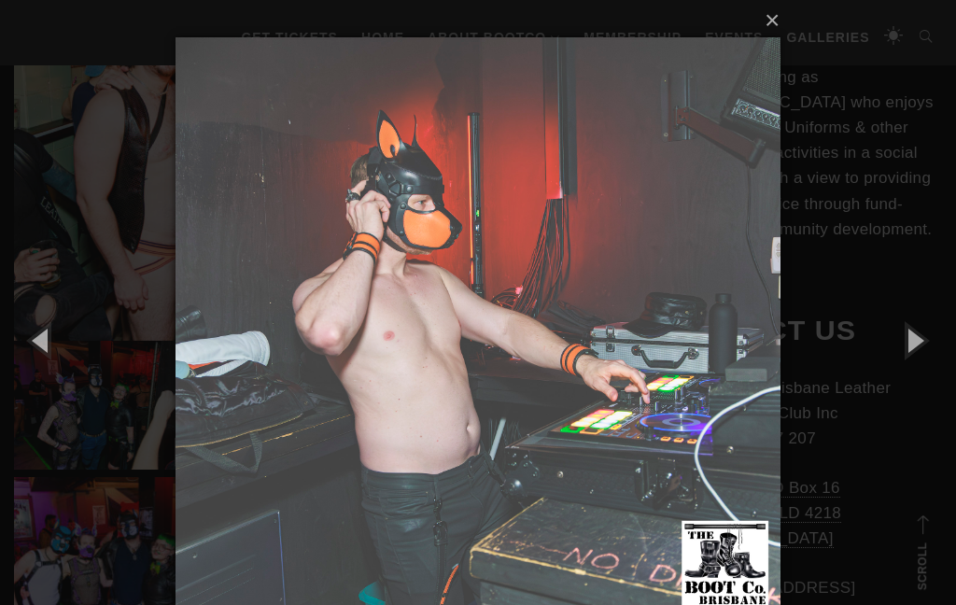
click at [922, 354] on button "button" at bounding box center [914, 339] width 84 height 103
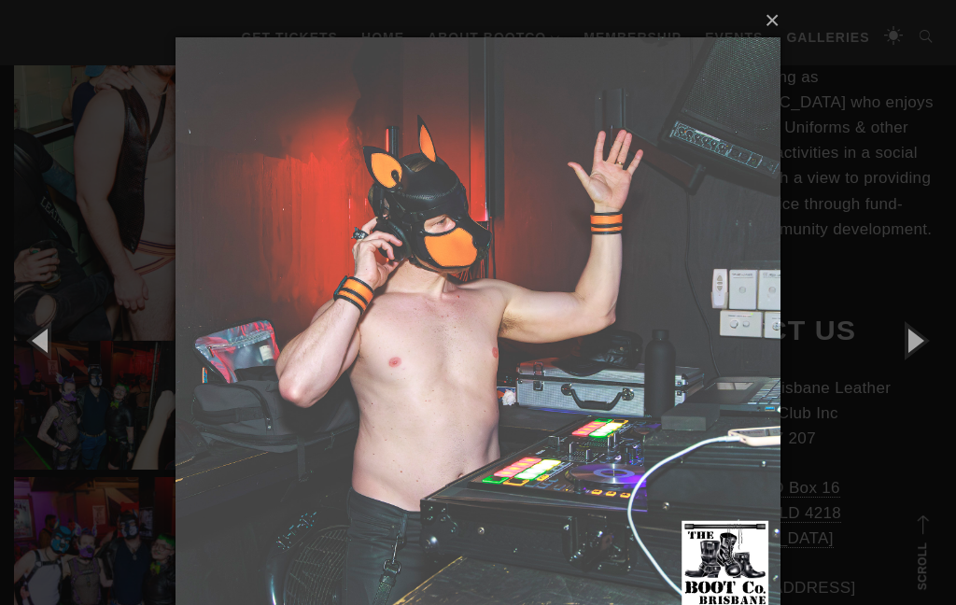
click at [772, 35] on button "×" at bounding box center [483, 20] width 605 height 41
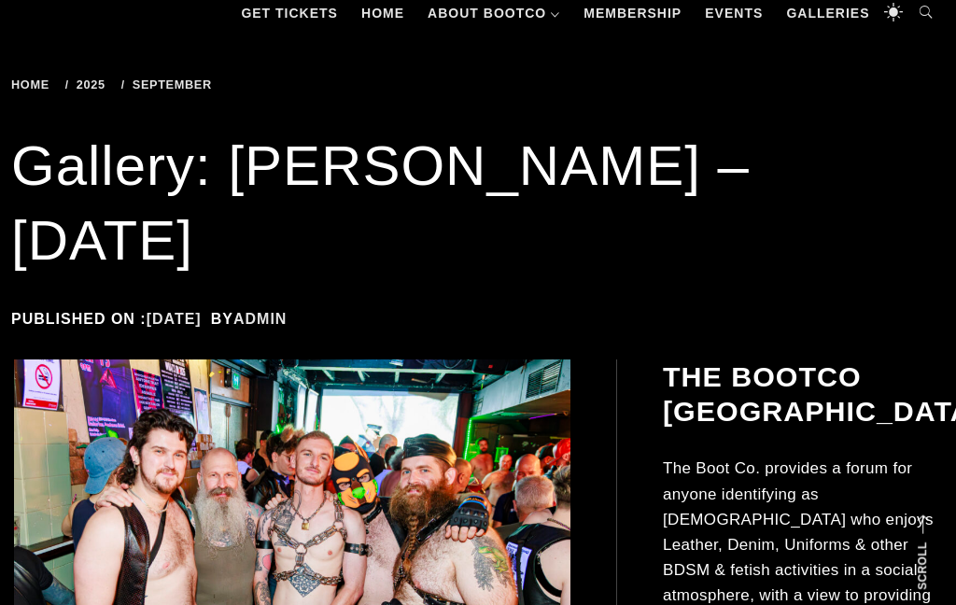
scroll to position [231, 0]
